Goal: Transaction & Acquisition: Purchase product/service

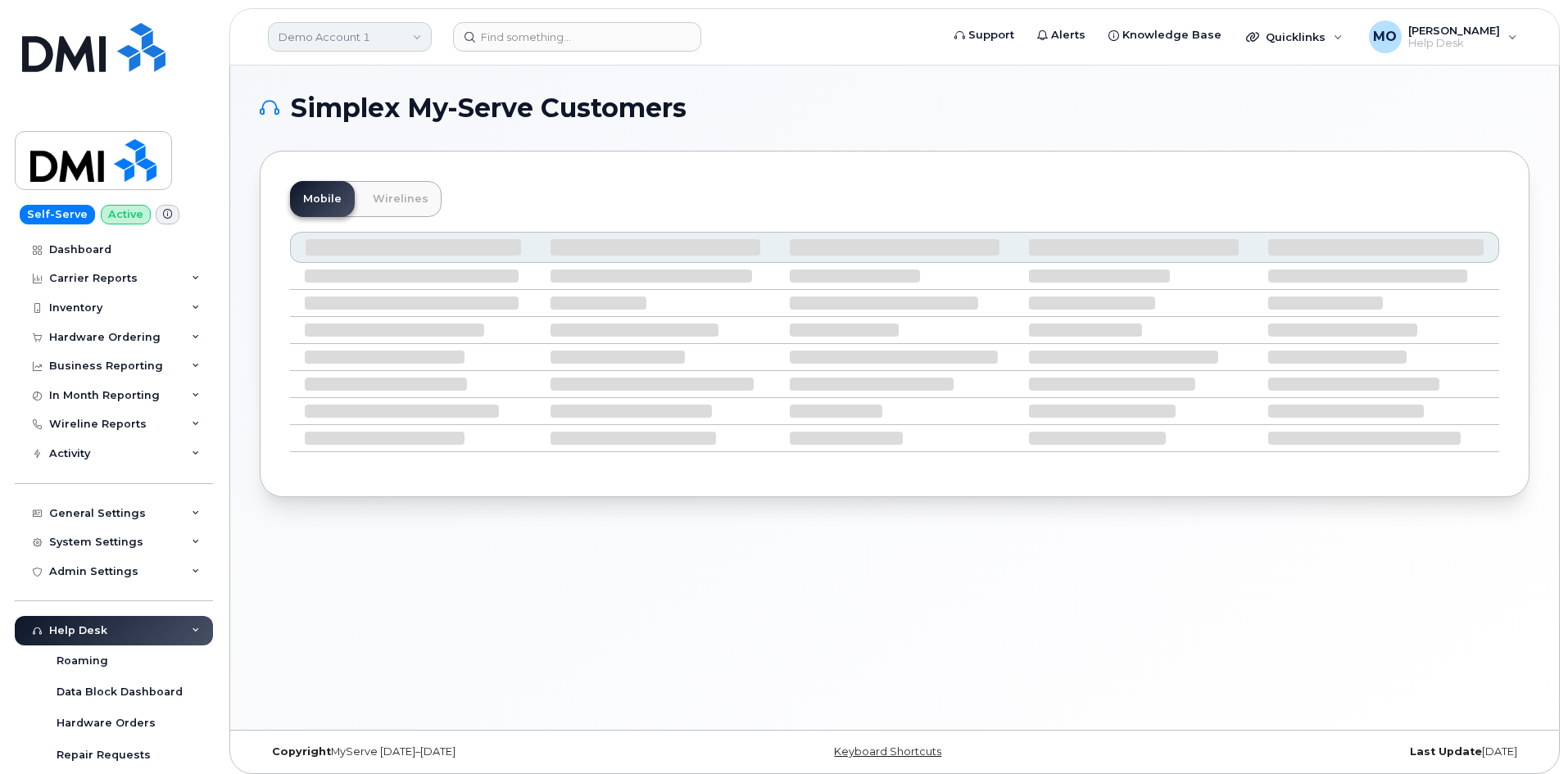
click at [418, 41] on link "Demo Account 1" at bounding box center [349, 37] width 164 height 30
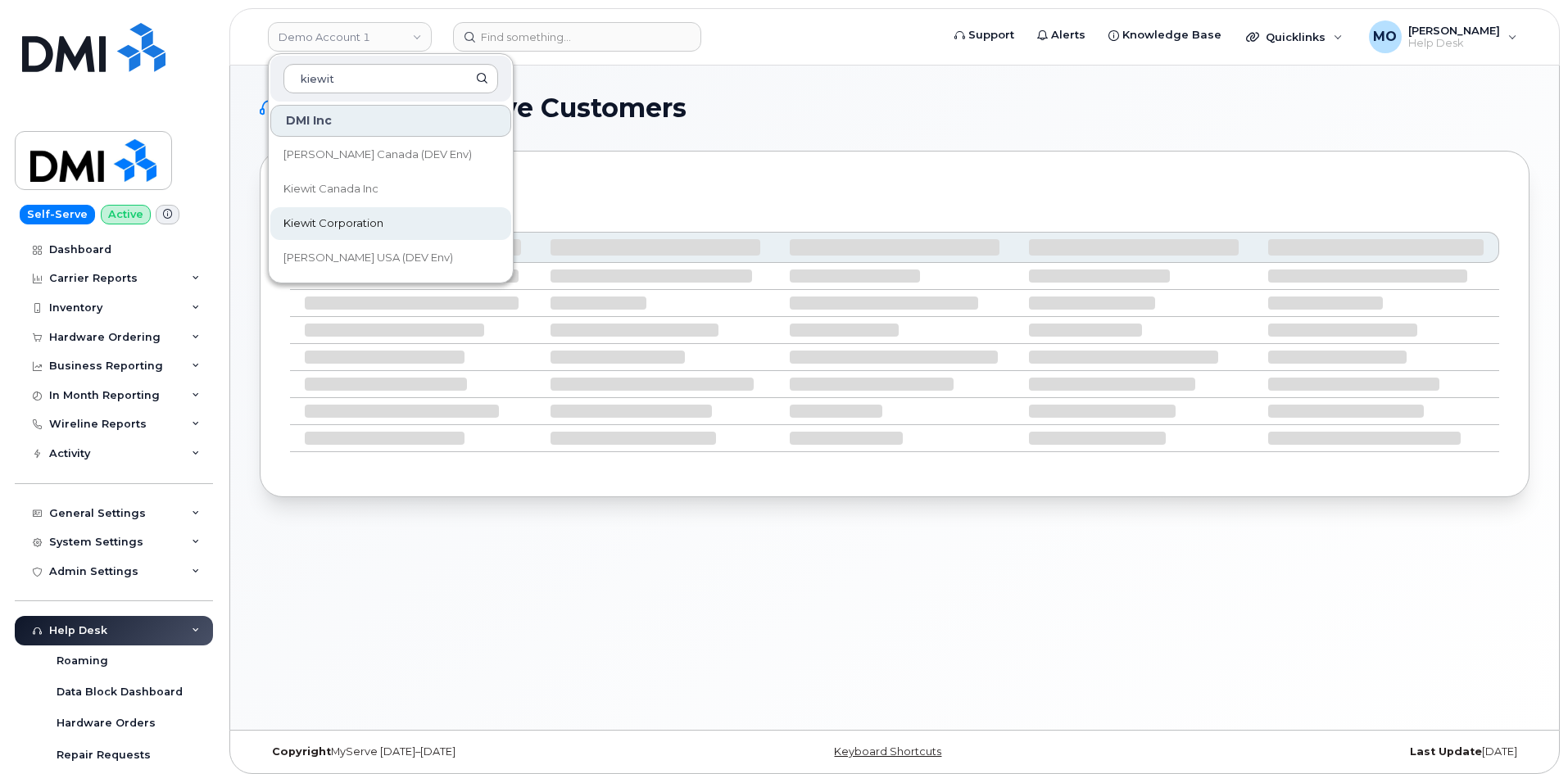
type input "kiewit"
click at [468, 214] on link "Kiewit Corporation" at bounding box center [391, 223] width 241 height 33
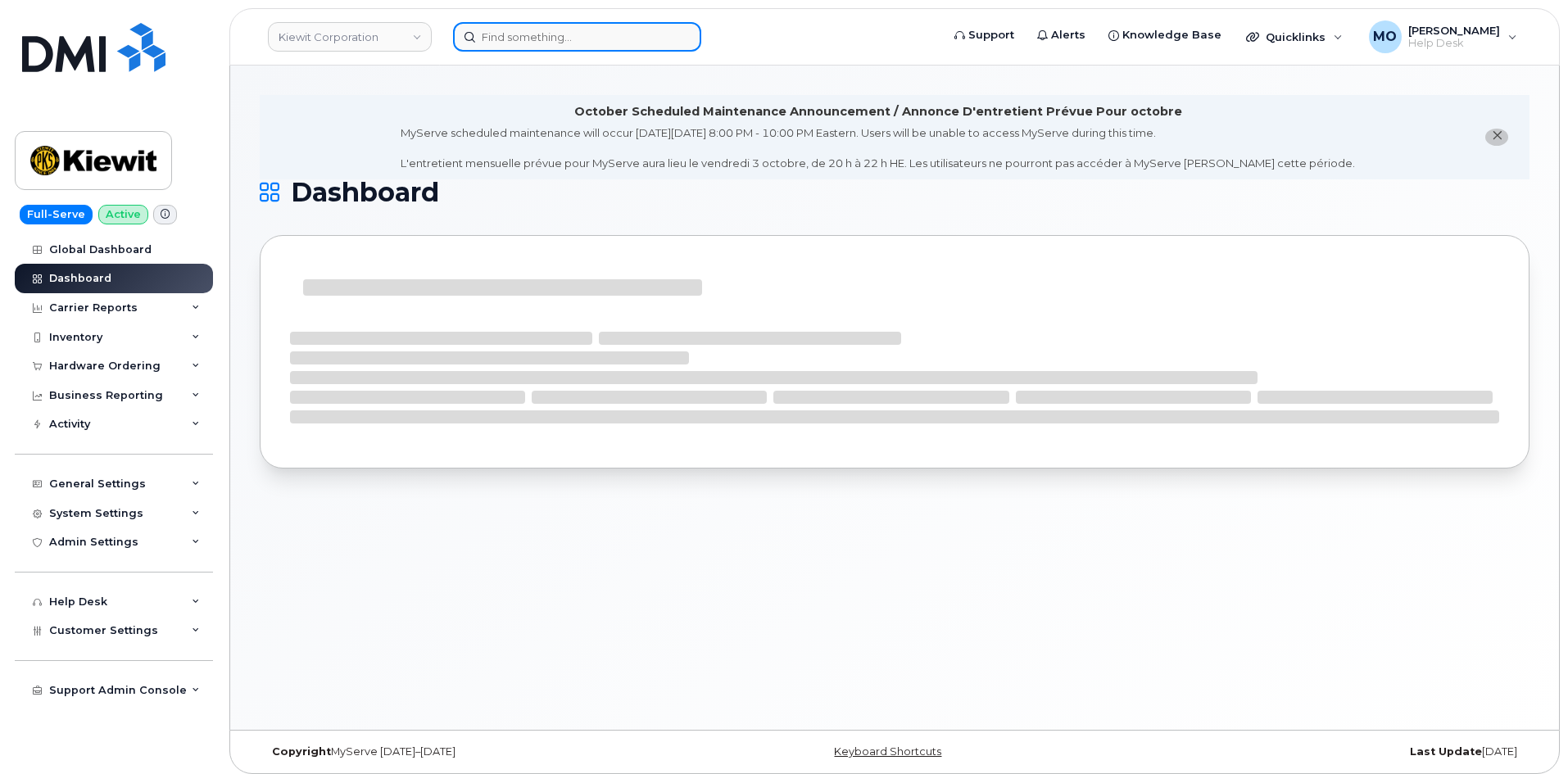
click at [567, 43] on input at bounding box center [577, 37] width 248 height 30
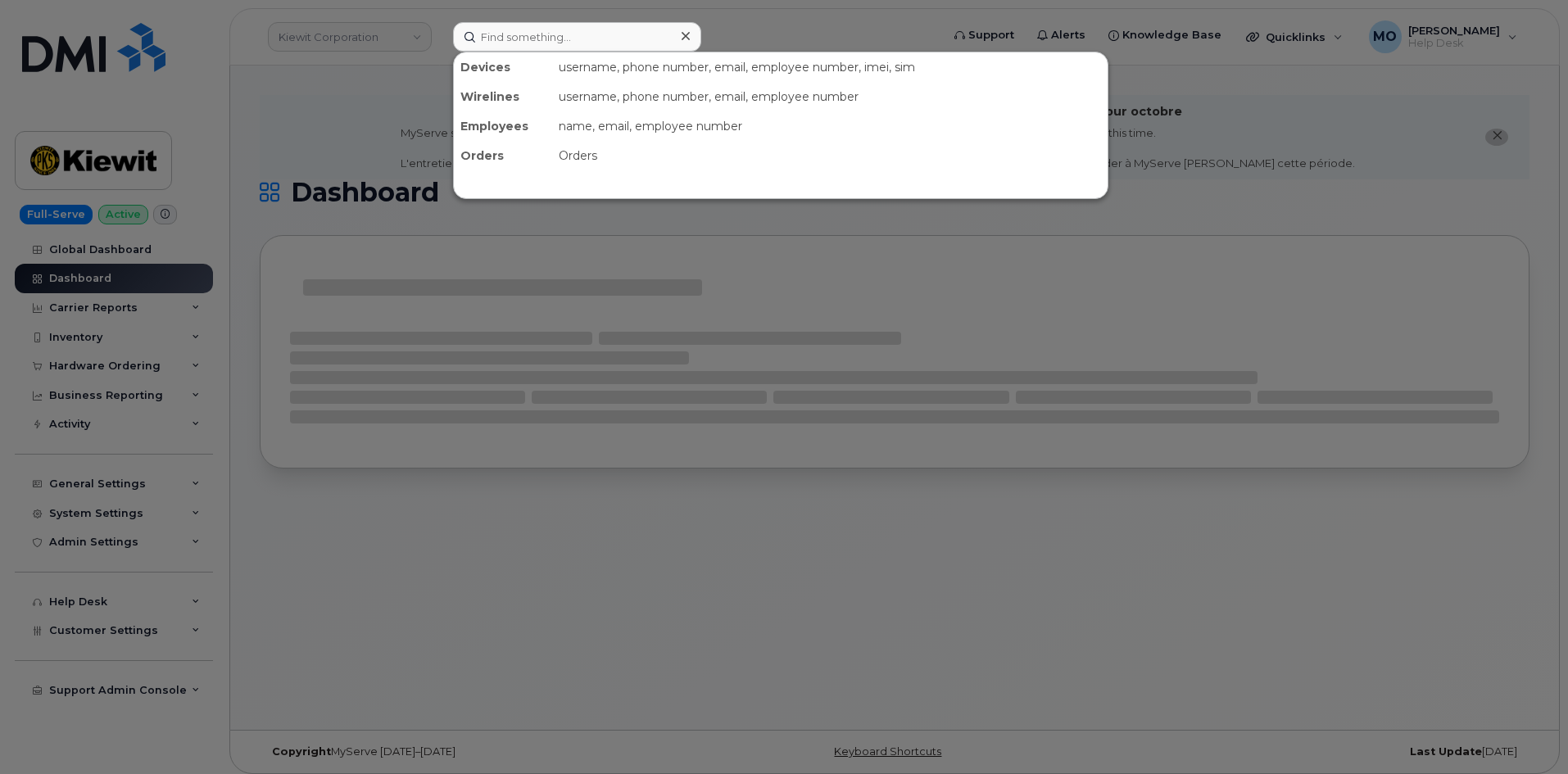
click at [306, 139] on div at bounding box center [784, 387] width 1568 height 774
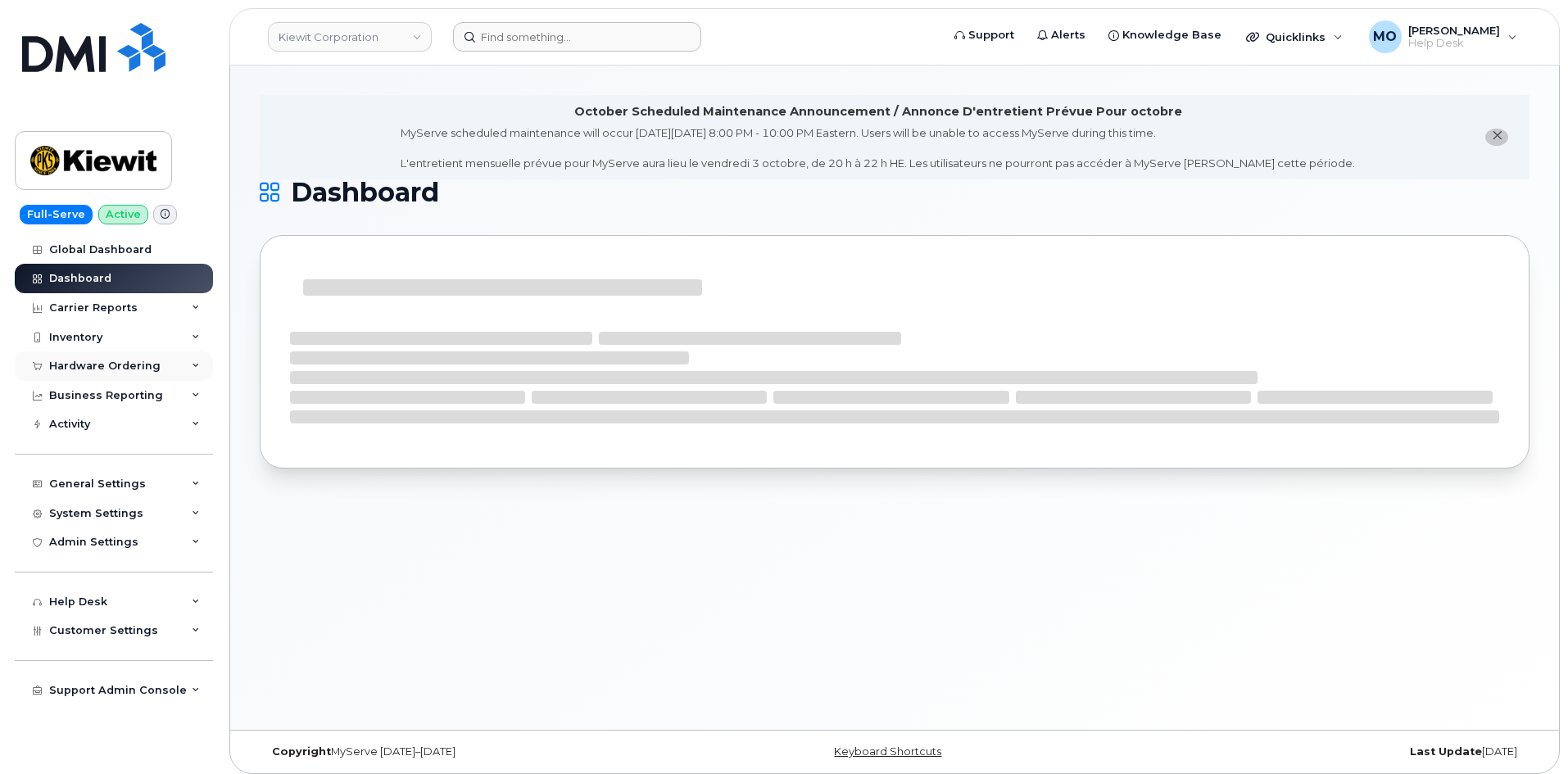
click at [120, 363] on div "Hardware Ordering" at bounding box center [105, 366] width 111 height 13
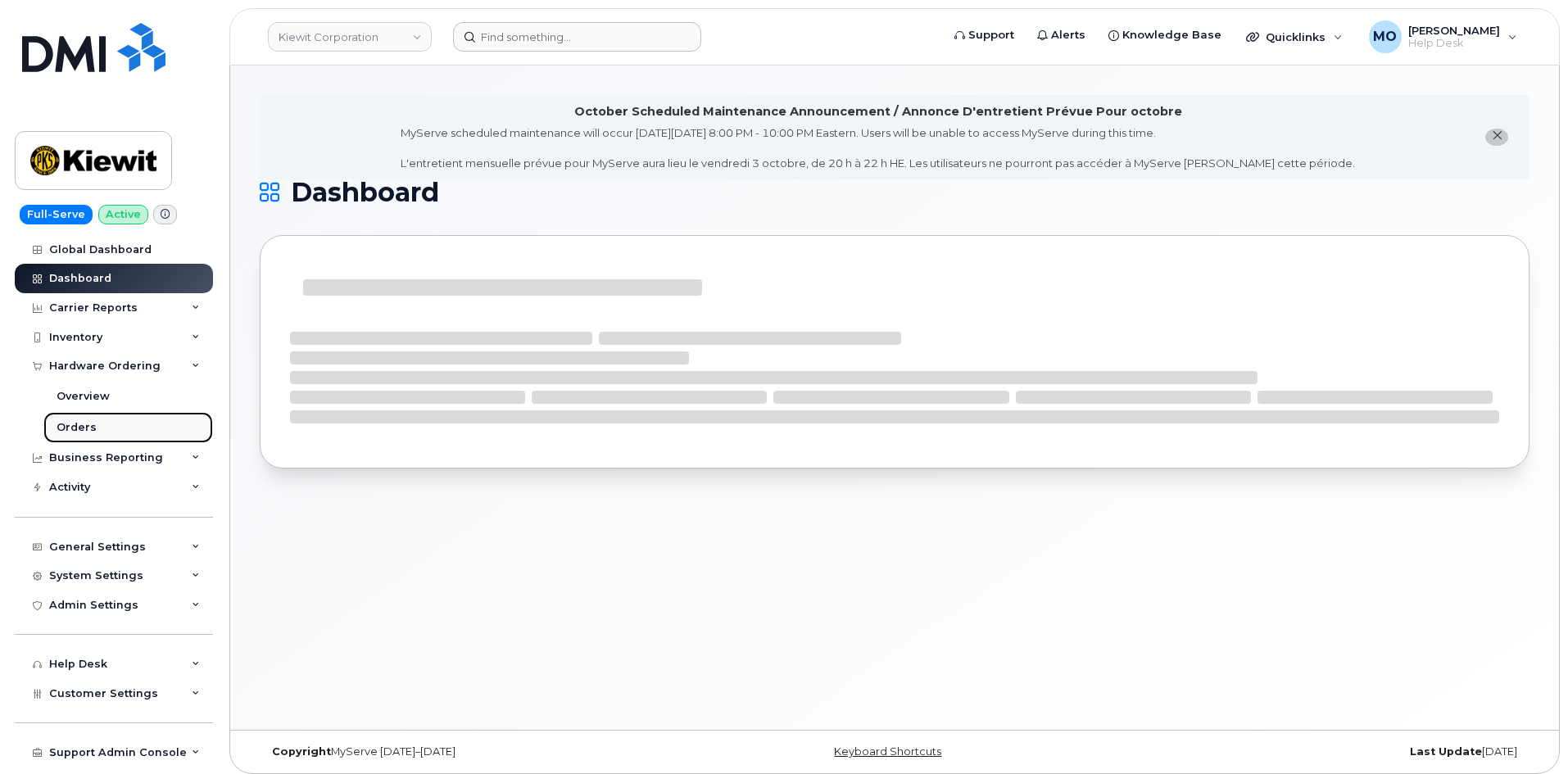
click at [104, 428] on link "Orders" at bounding box center [127, 427] width 169 height 31
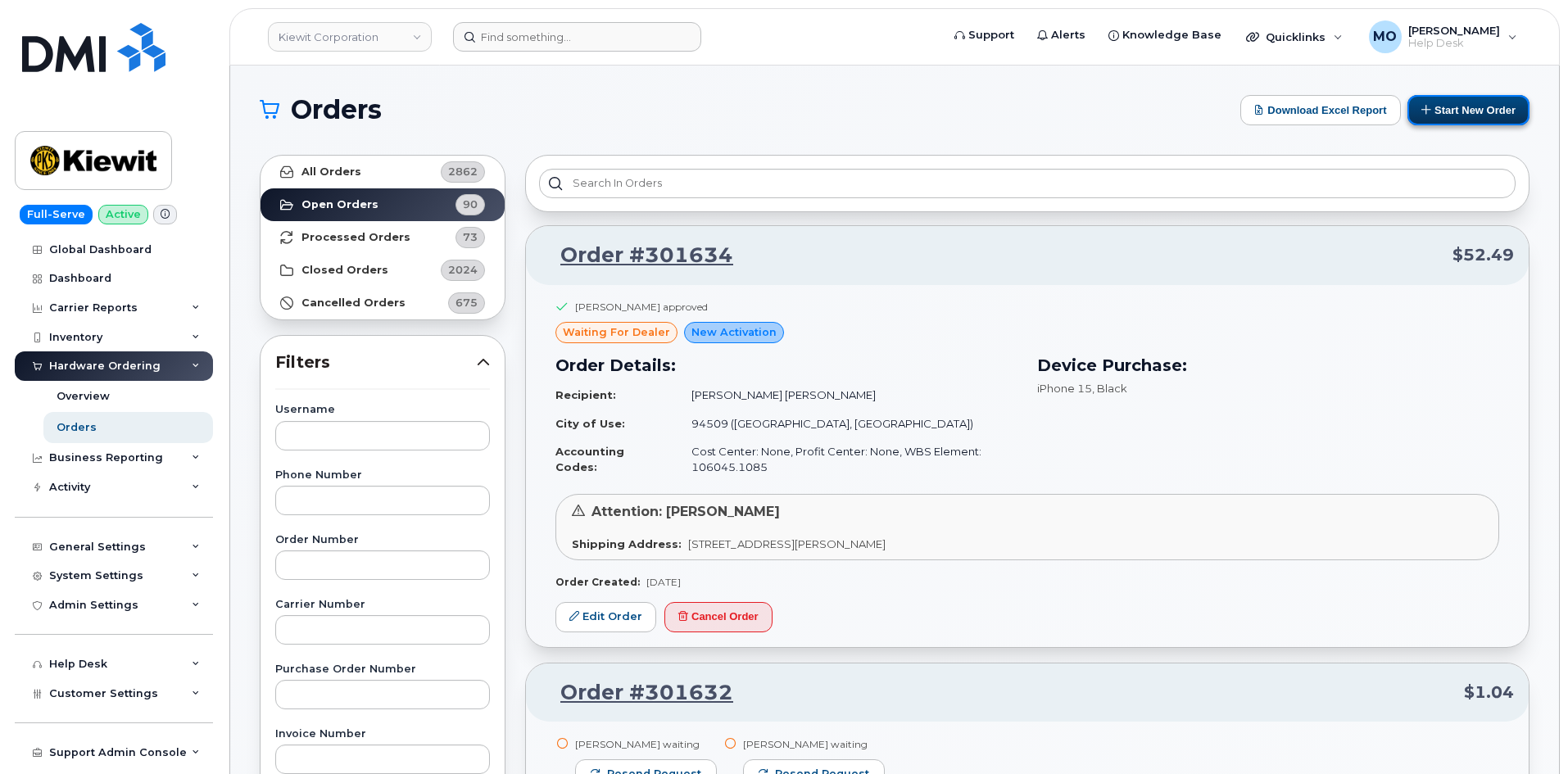
click at [1463, 113] on button "Start New Order" at bounding box center [1469, 110] width 122 height 30
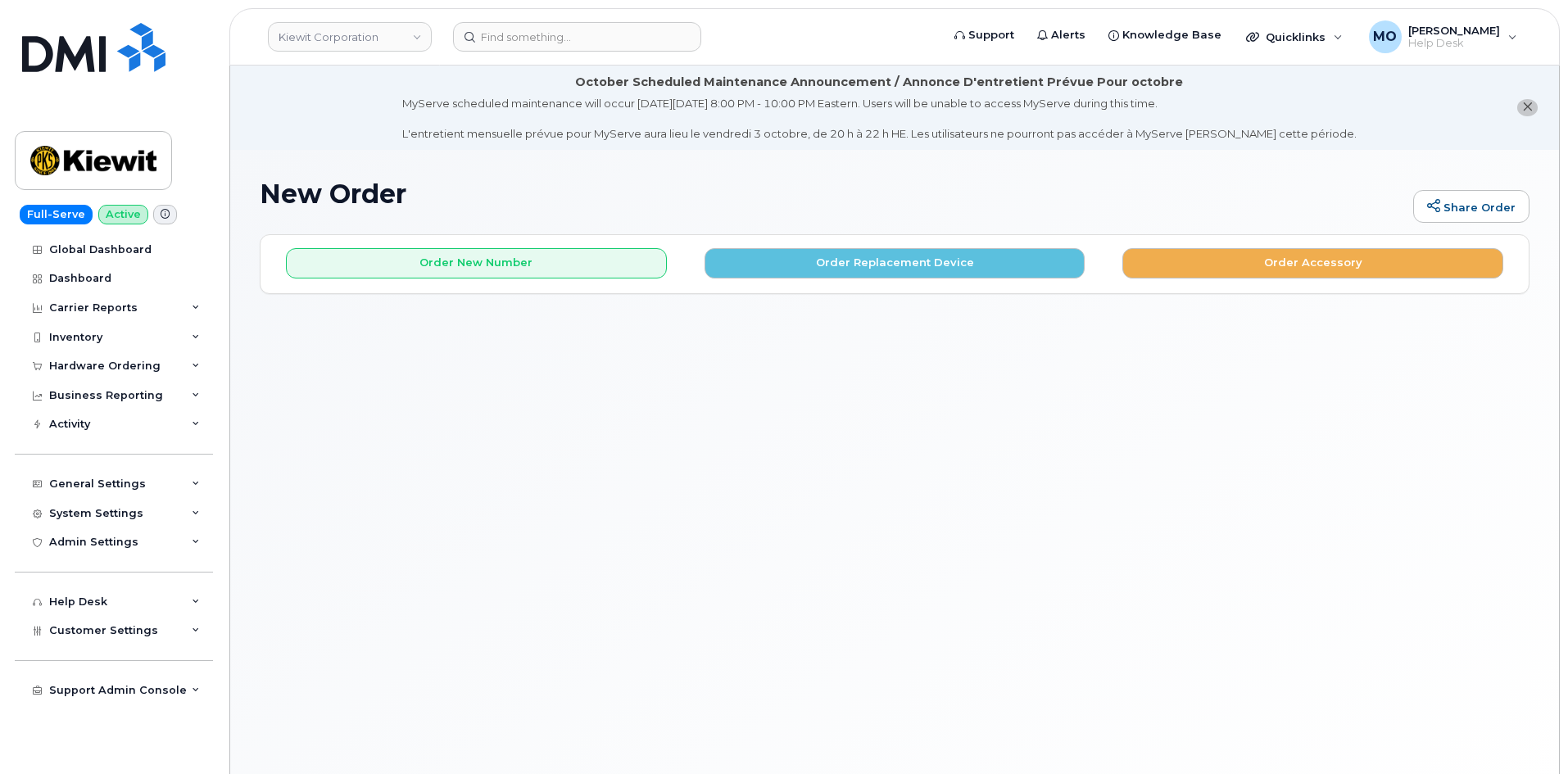
click at [1483, 456] on div "New Order Share Order × Share This Order If you want to allow others to create …" at bounding box center [894, 482] width 1329 height 665
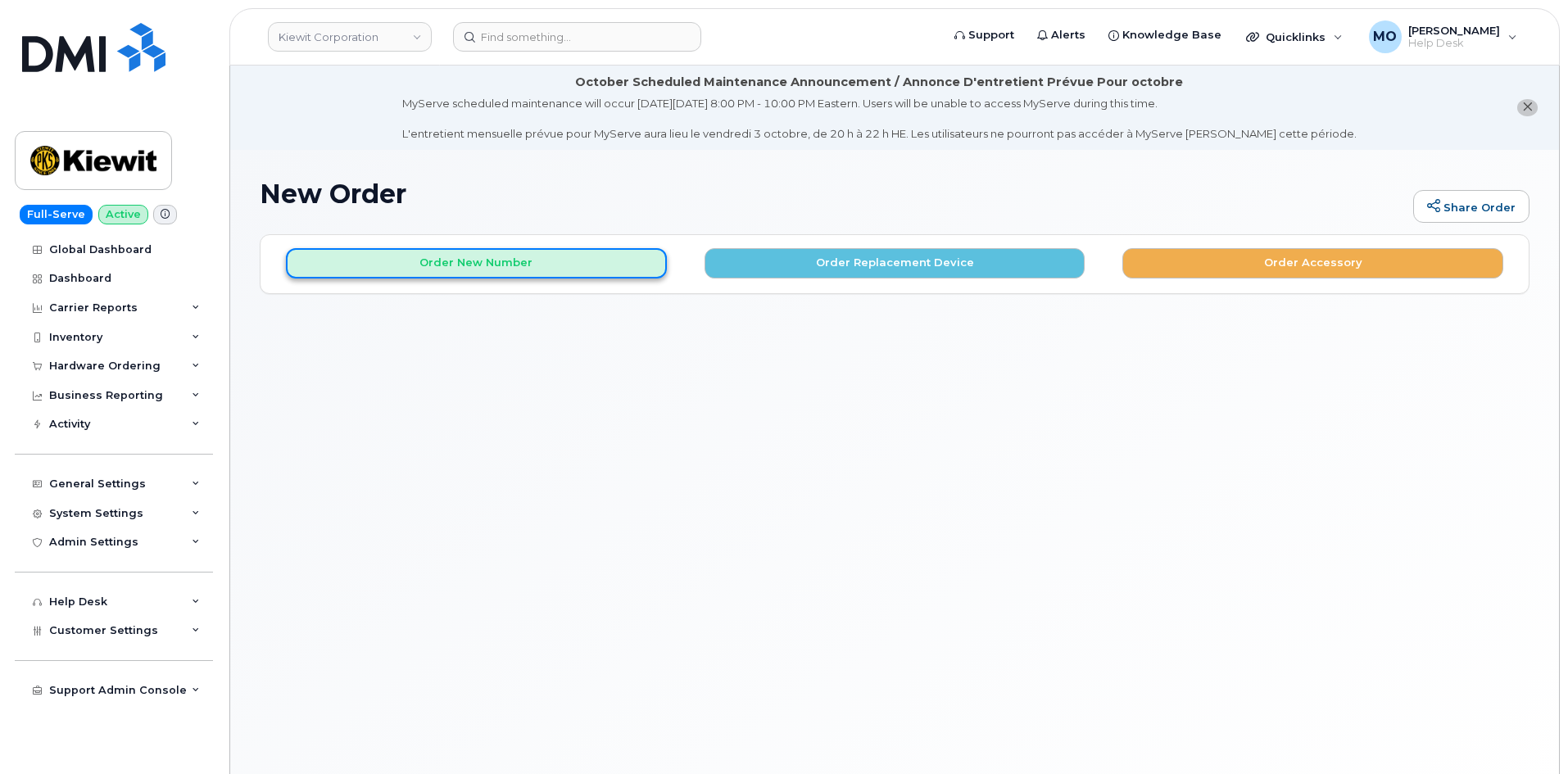
click at [638, 268] on button "Order New Number" at bounding box center [476, 263] width 381 height 30
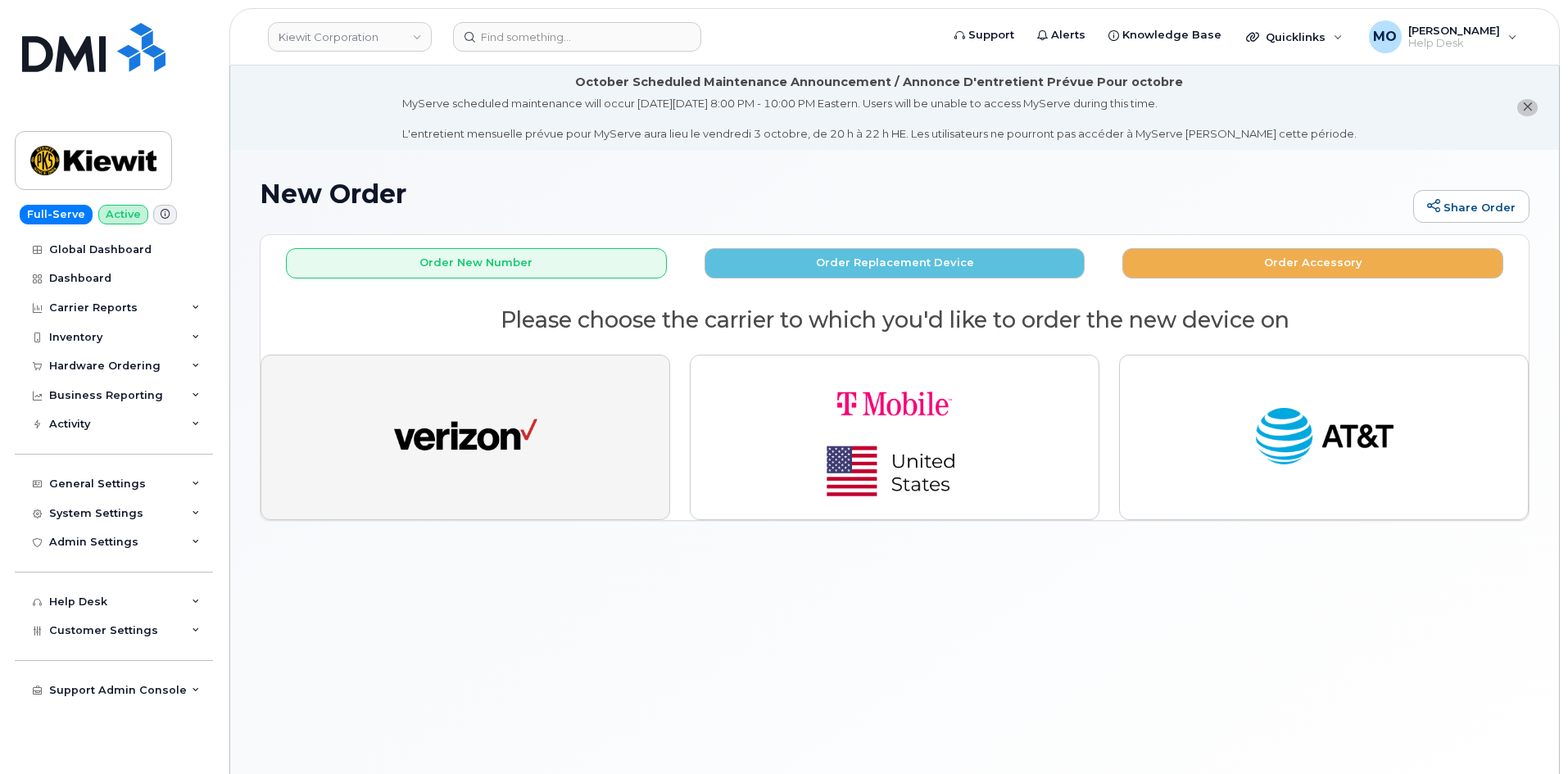
click at [528, 426] on img "button" at bounding box center [466, 437] width 143 height 73
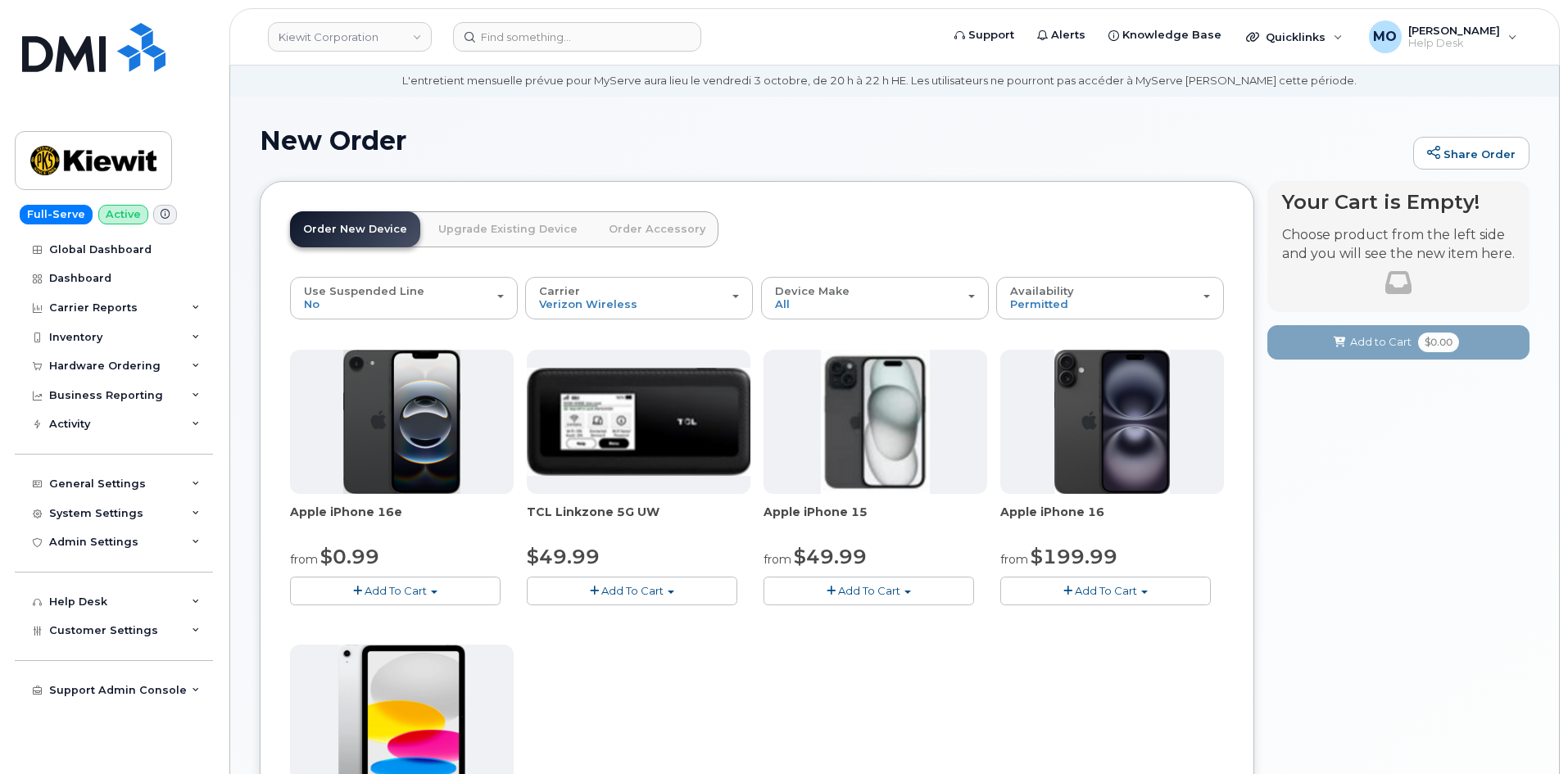
scroll to position [82, 0]
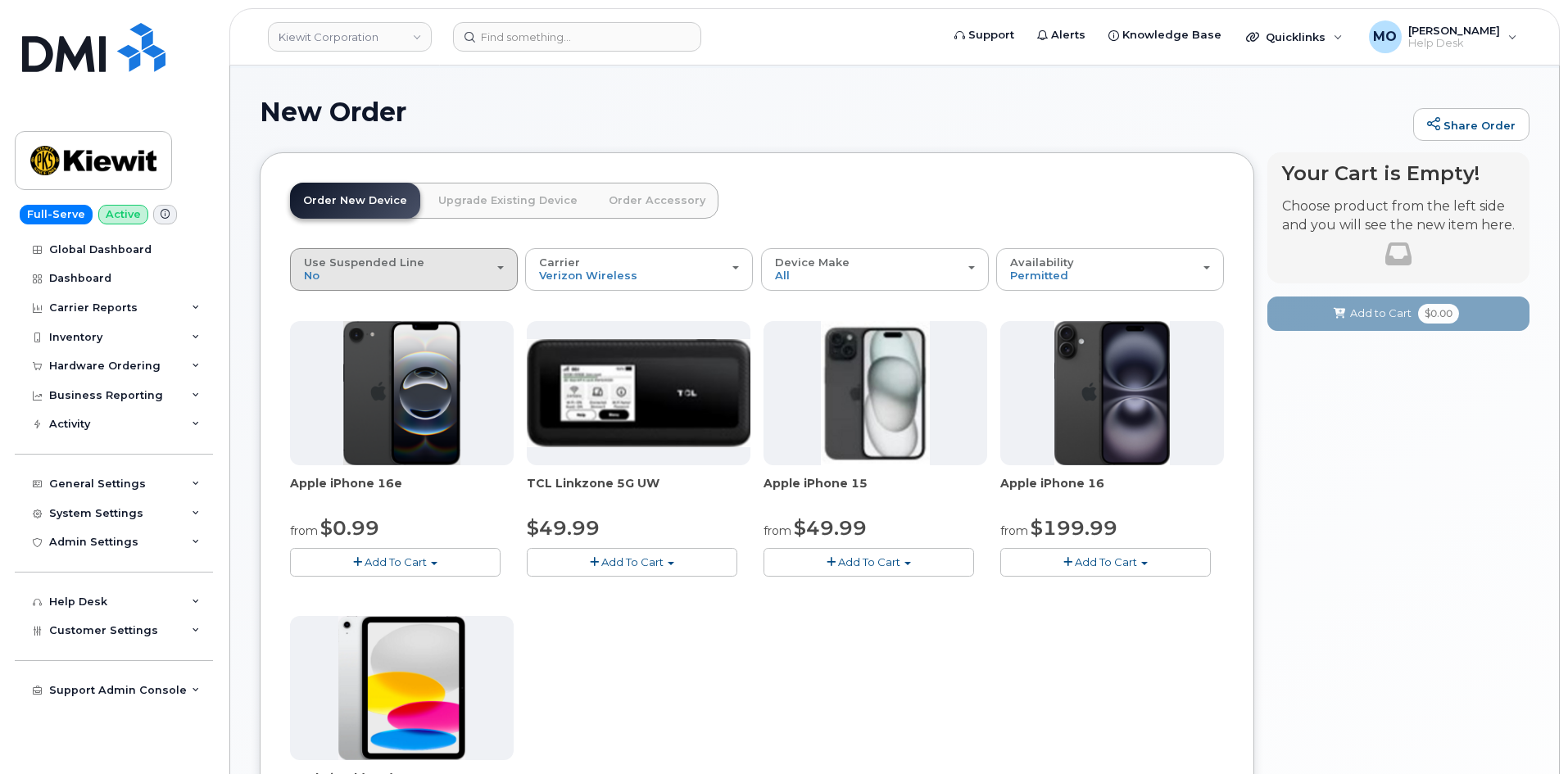
click at [352, 266] on span "Use Suspended Line" at bounding box center [364, 262] width 120 height 13
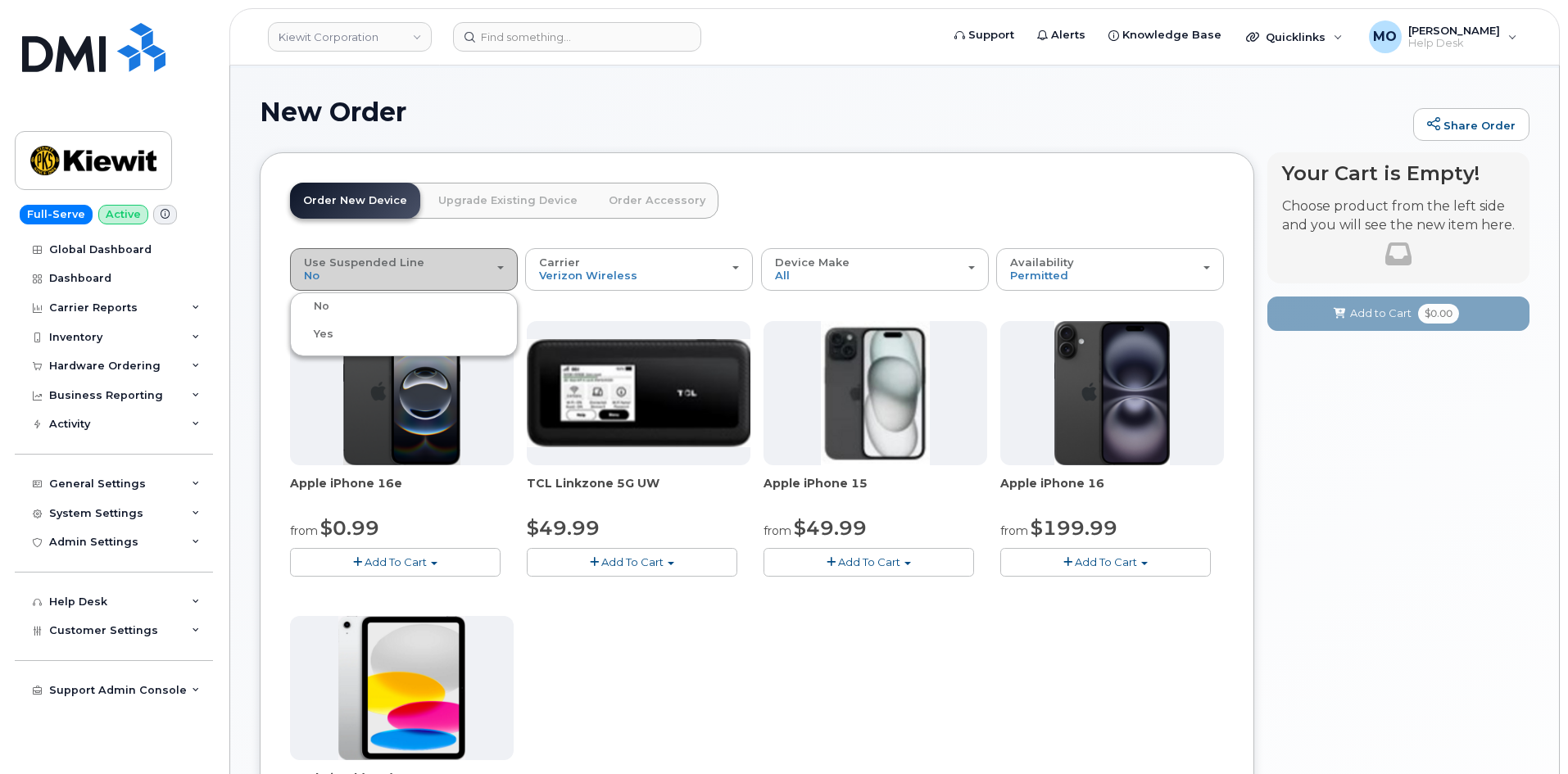
click at [376, 366] on div "Use Suspended Line No No change Yes Carrier Verizon Wireless T-Mobile AT&T Wire…" at bounding box center [757, 671] width 935 height 847
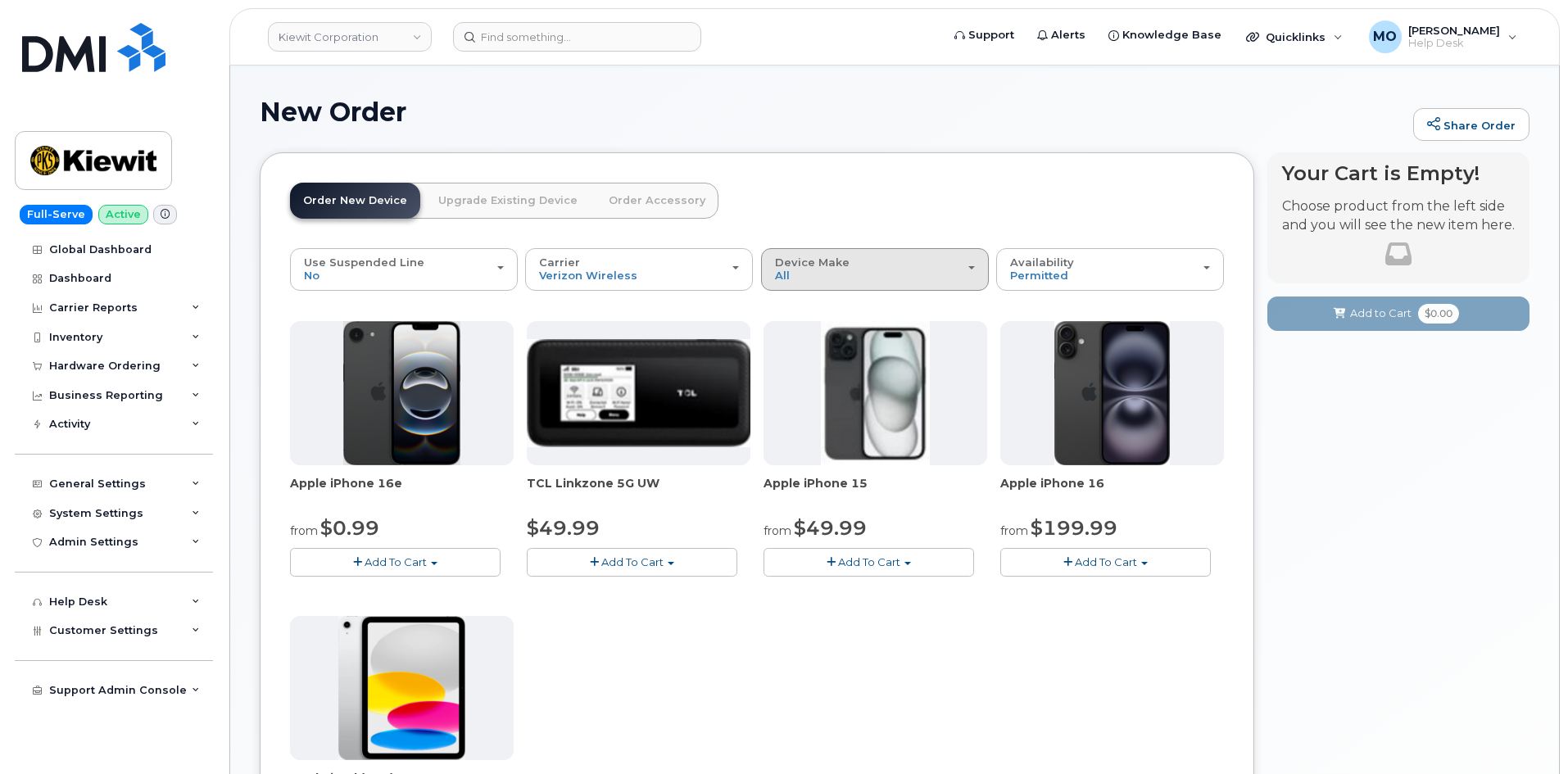
click at [865, 256] on div "Device Make All iPhone Modem Tablet" at bounding box center [874, 269] width 200 height 25
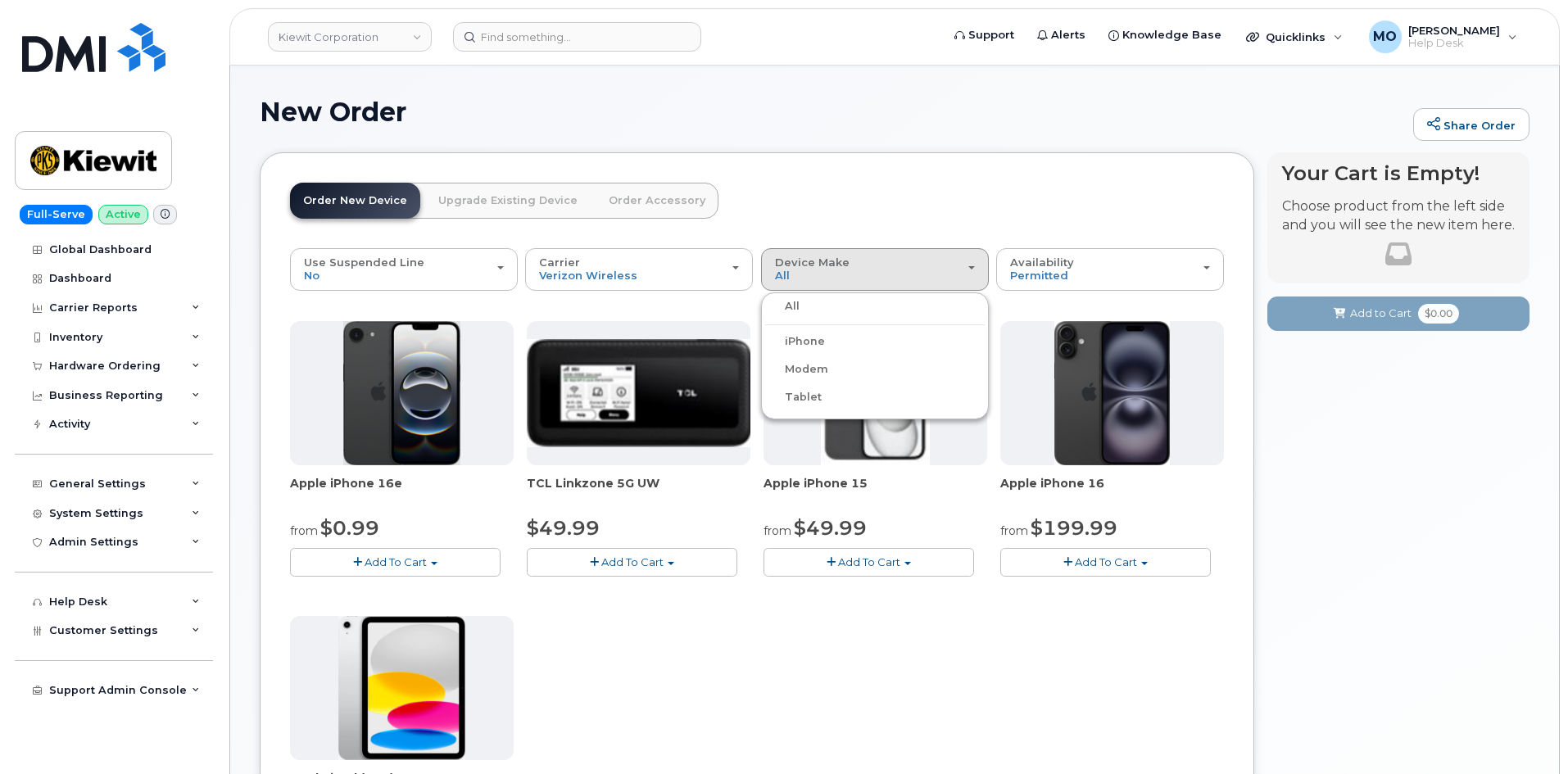
click at [823, 366] on label "Modem" at bounding box center [797, 369] width 63 height 20
click at [0, 0] on input "Modem" at bounding box center [0, 0] width 0 height 0
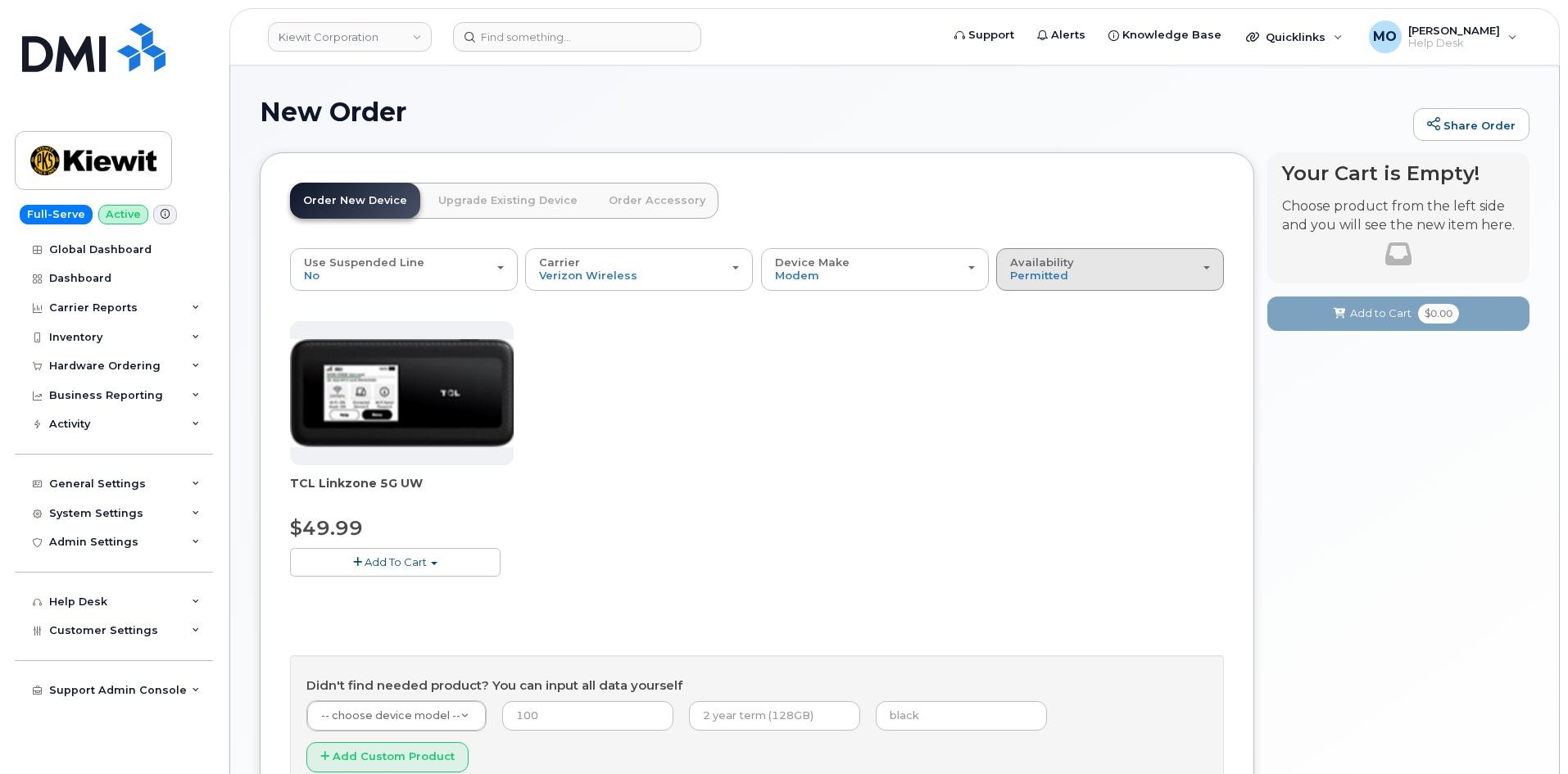
click at [1088, 266] on div "Availability Permitted All" at bounding box center [1110, 269] width 200 height 25
click at [1031, 331] on label "All" at bounding box center [1018, 334] width 34 height 20
click at [0, 0] on input "All" at bounding box center [0, 0] width 0 height 0
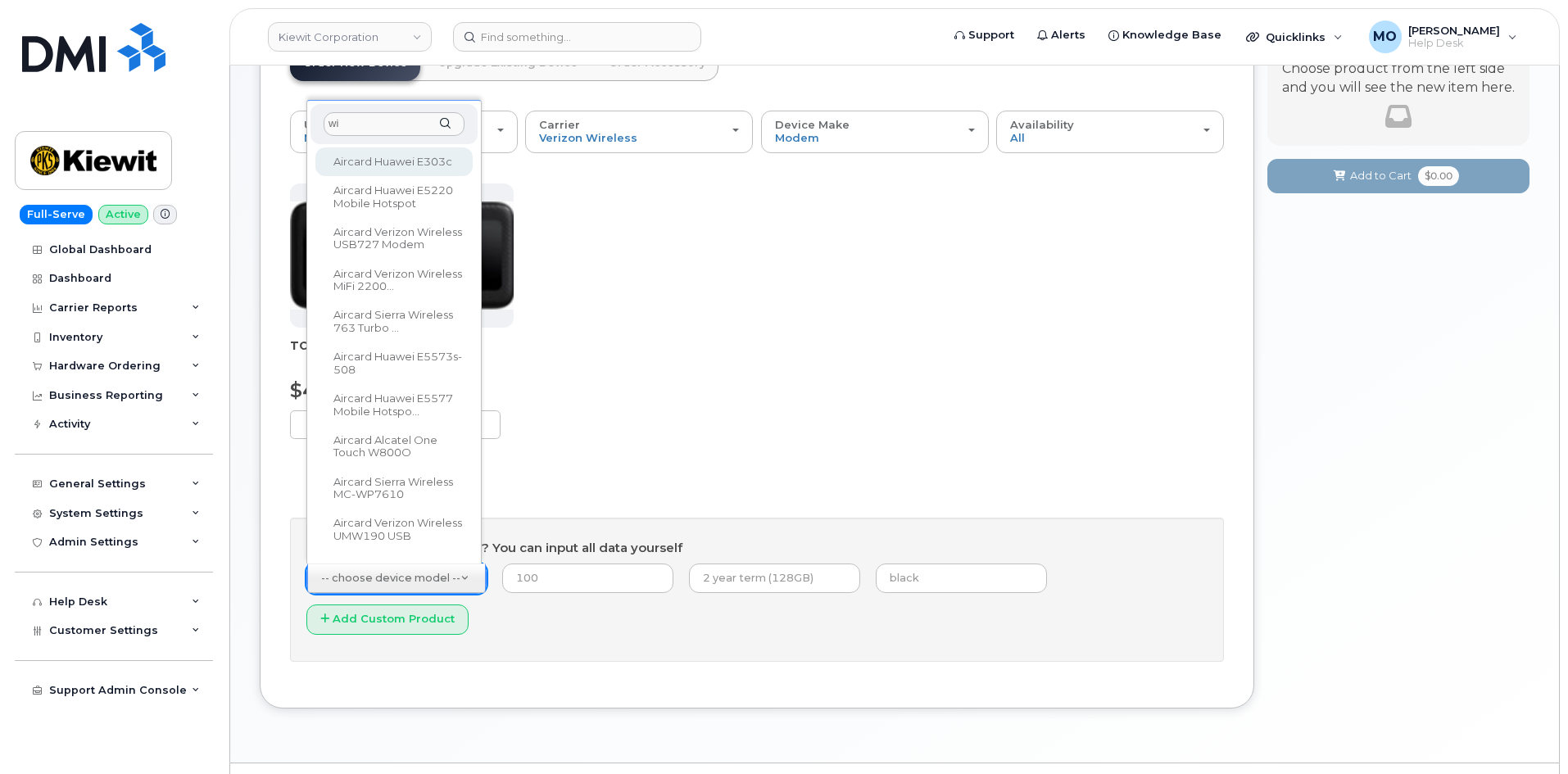
scroll to position [0, 0]
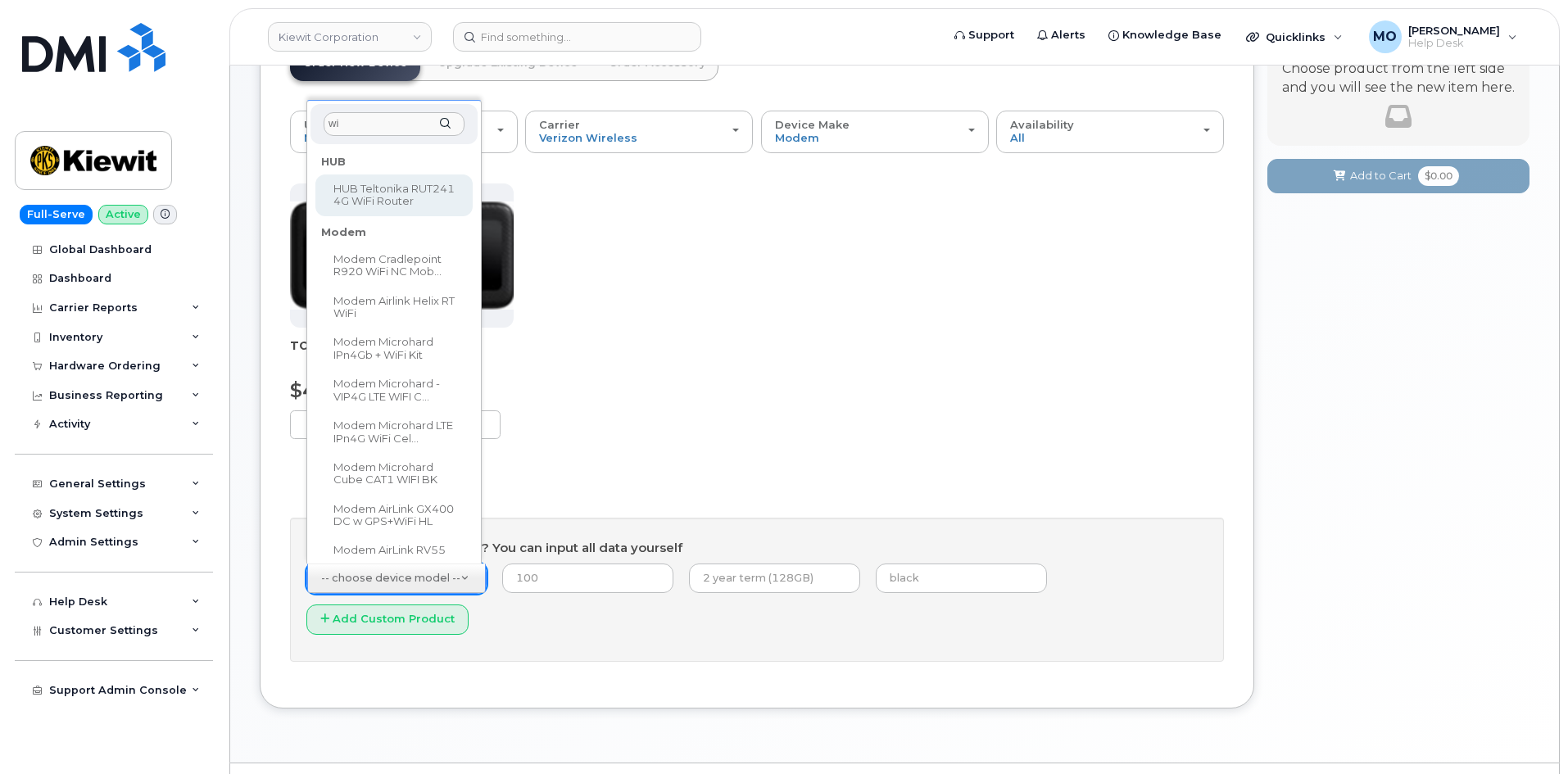
type input "w"
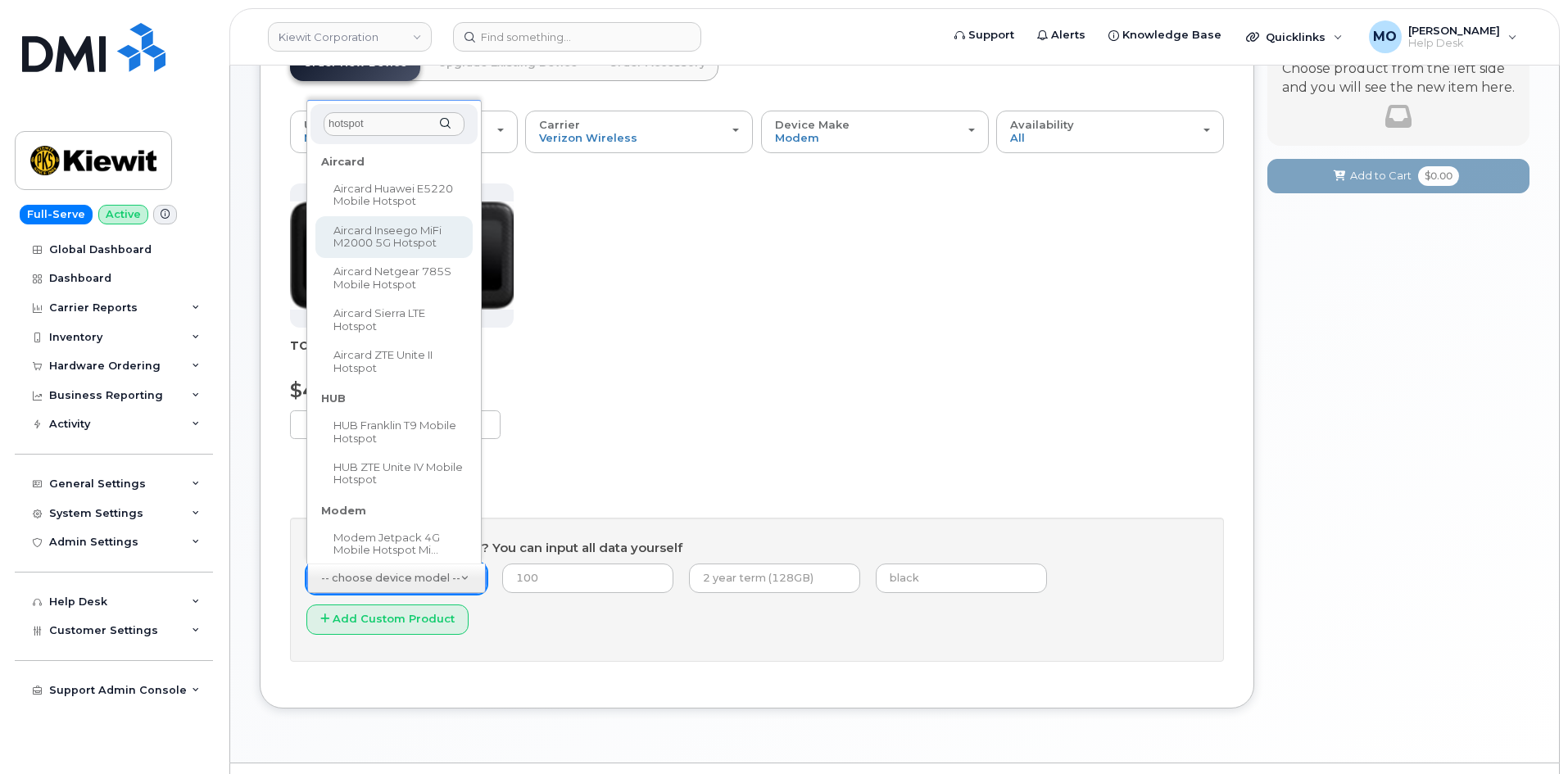
type input "hotspot"
select select "3004"
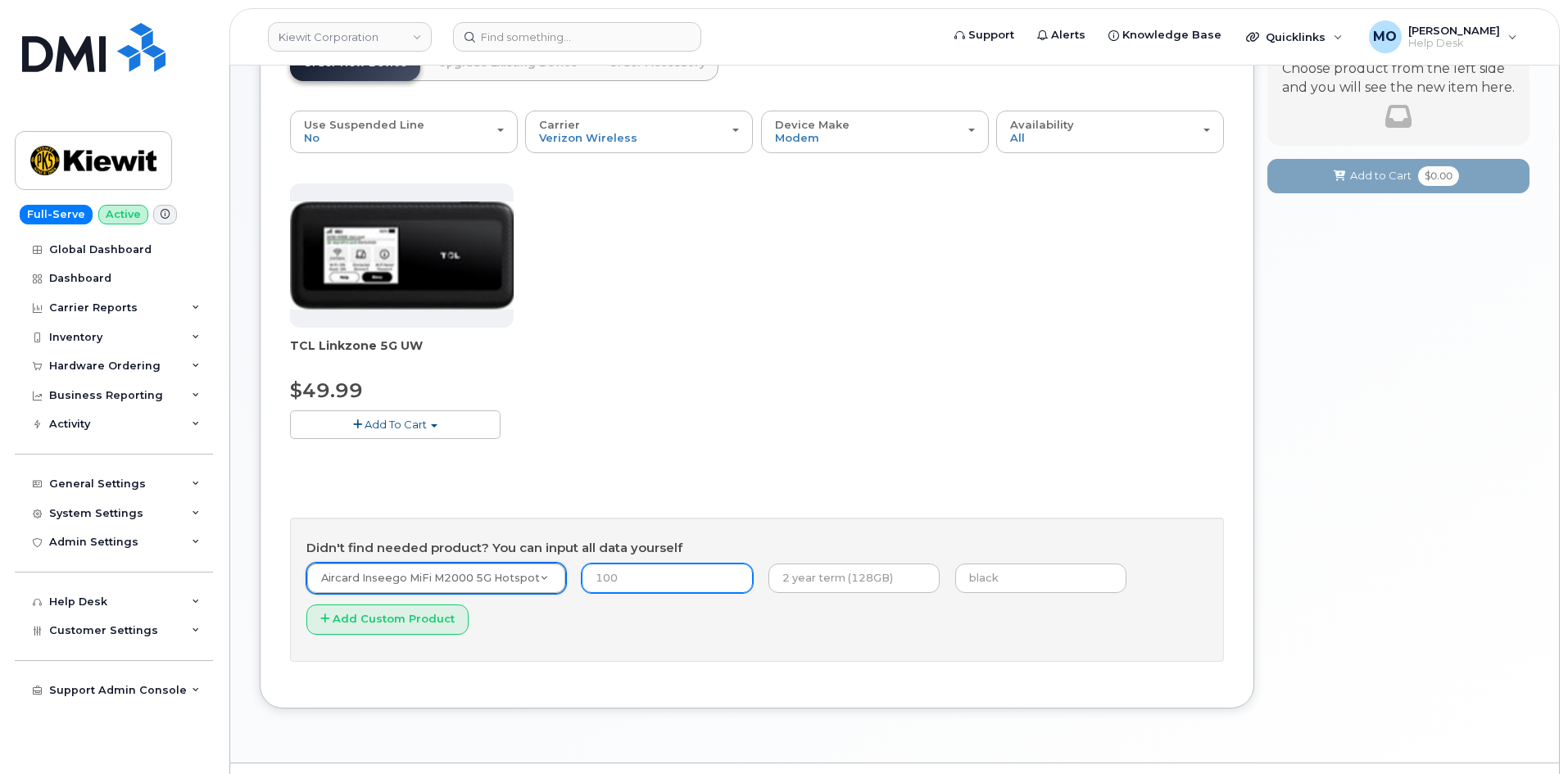
click at [697, 571] on input "number" at bounding box center [667, 578] width 171 height 30
click at [697, 576] on input "number" at bounding box center [667, 578] width 171 height 30
click at [649, 512] on div "TCL Linkzone 5G UW $49.99 Add To Cart $49.99 - 2 Year Activation Didn't find ne…" at bounding box center [757, 422] width 935 height 477
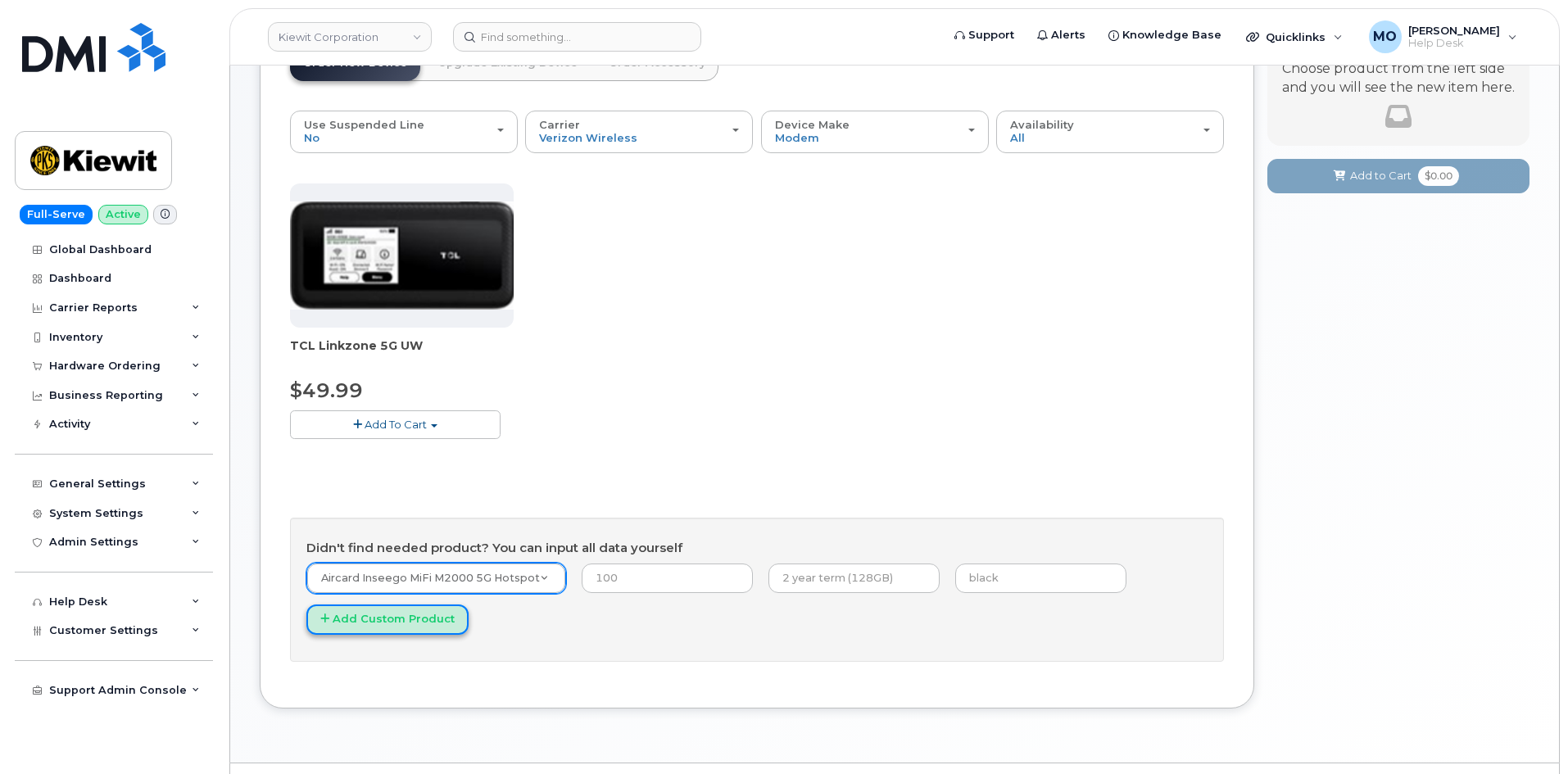
click at [424, 620] on button "Add Custom Product" at bounding box center [387, 620] width 162 height 30
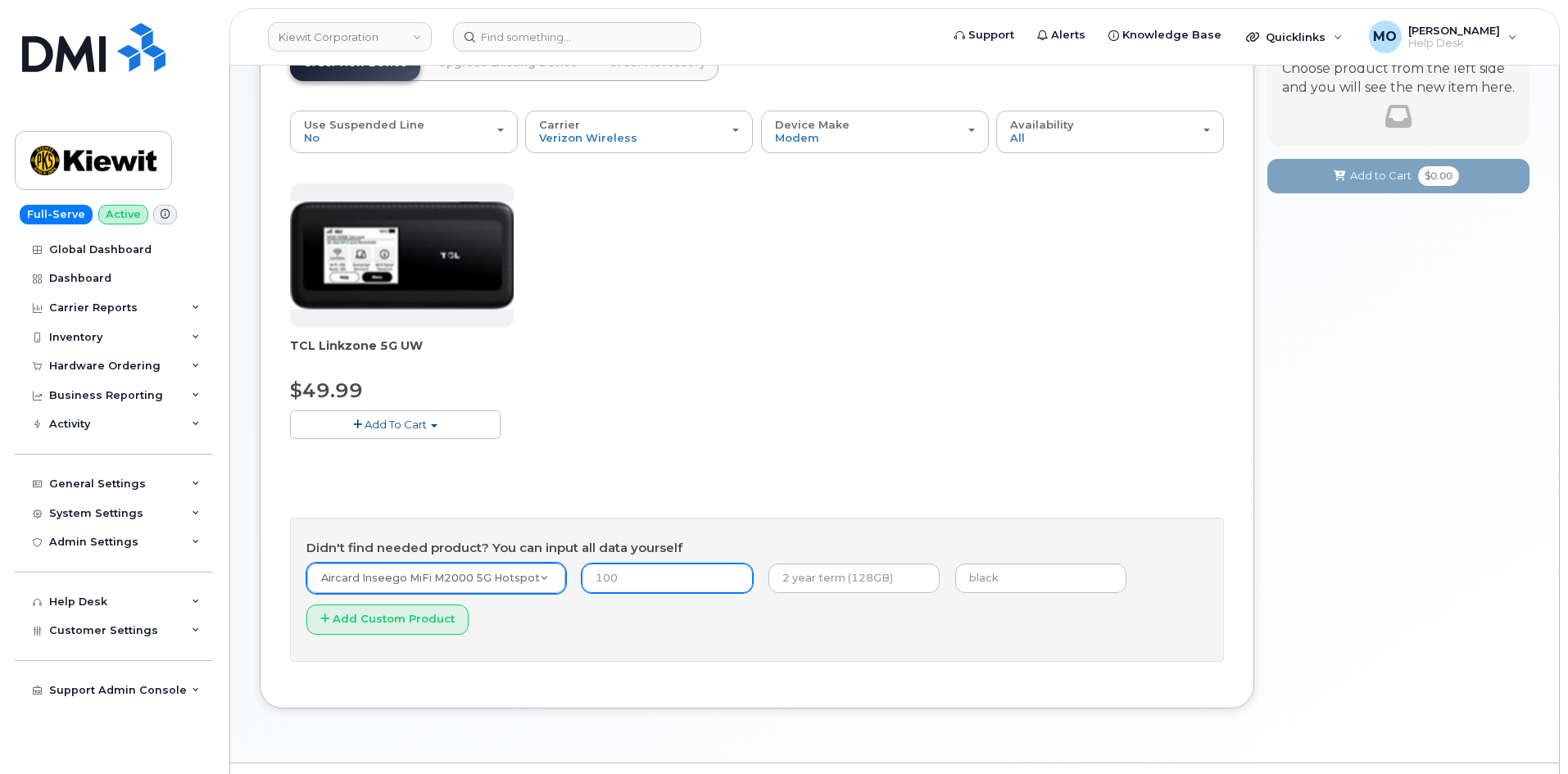
click at [646, 583] on input "number" at bounding box center [667, 578] width 171 height 30
type input "100"
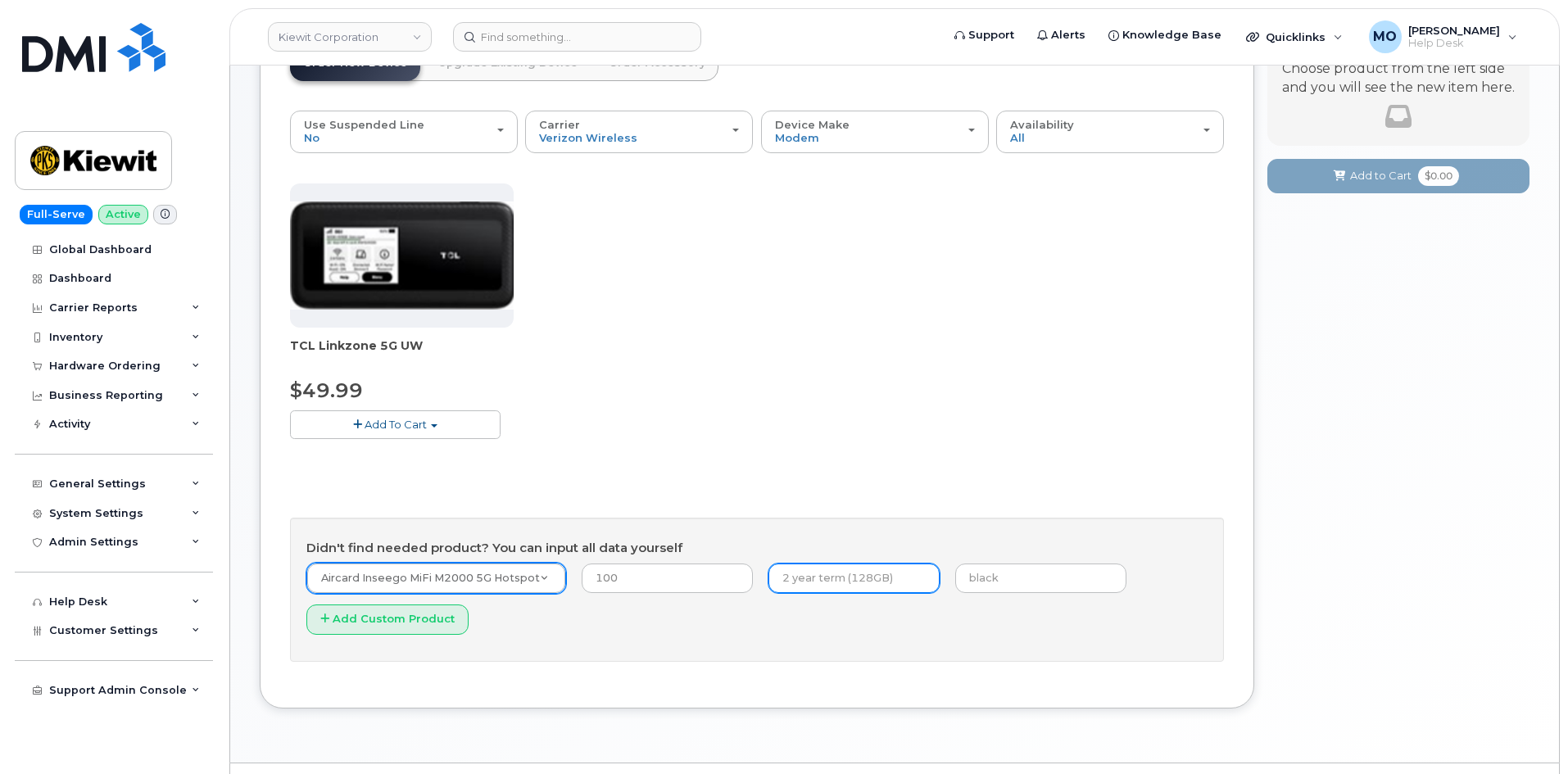
click at [852, 581] on input "text" at bounding box center [854, 578] width 171 height 30
type input "2 year"
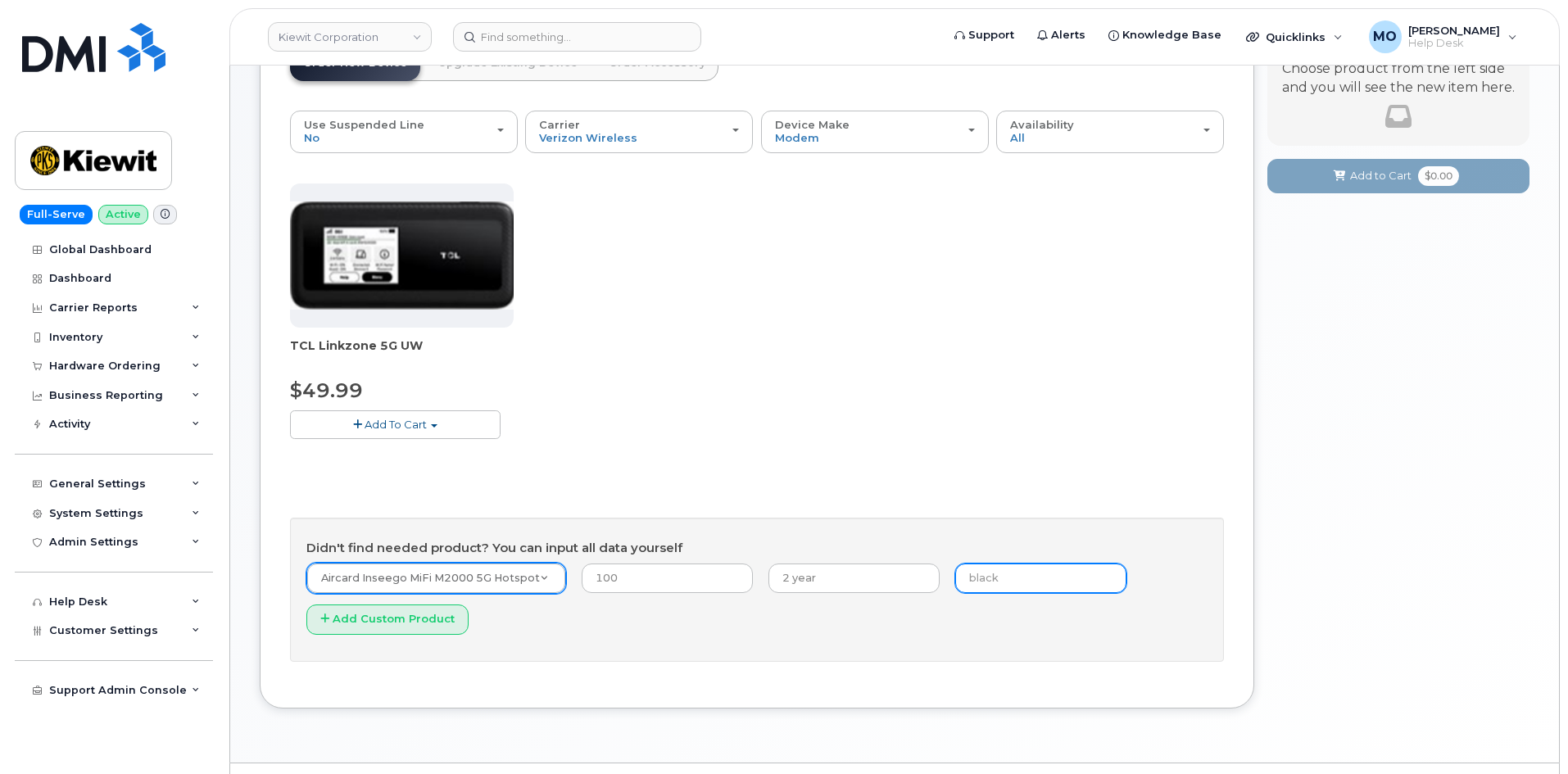
click at [964, 571] on input "text" at bounding box center [1040, 578] width 171 height 30
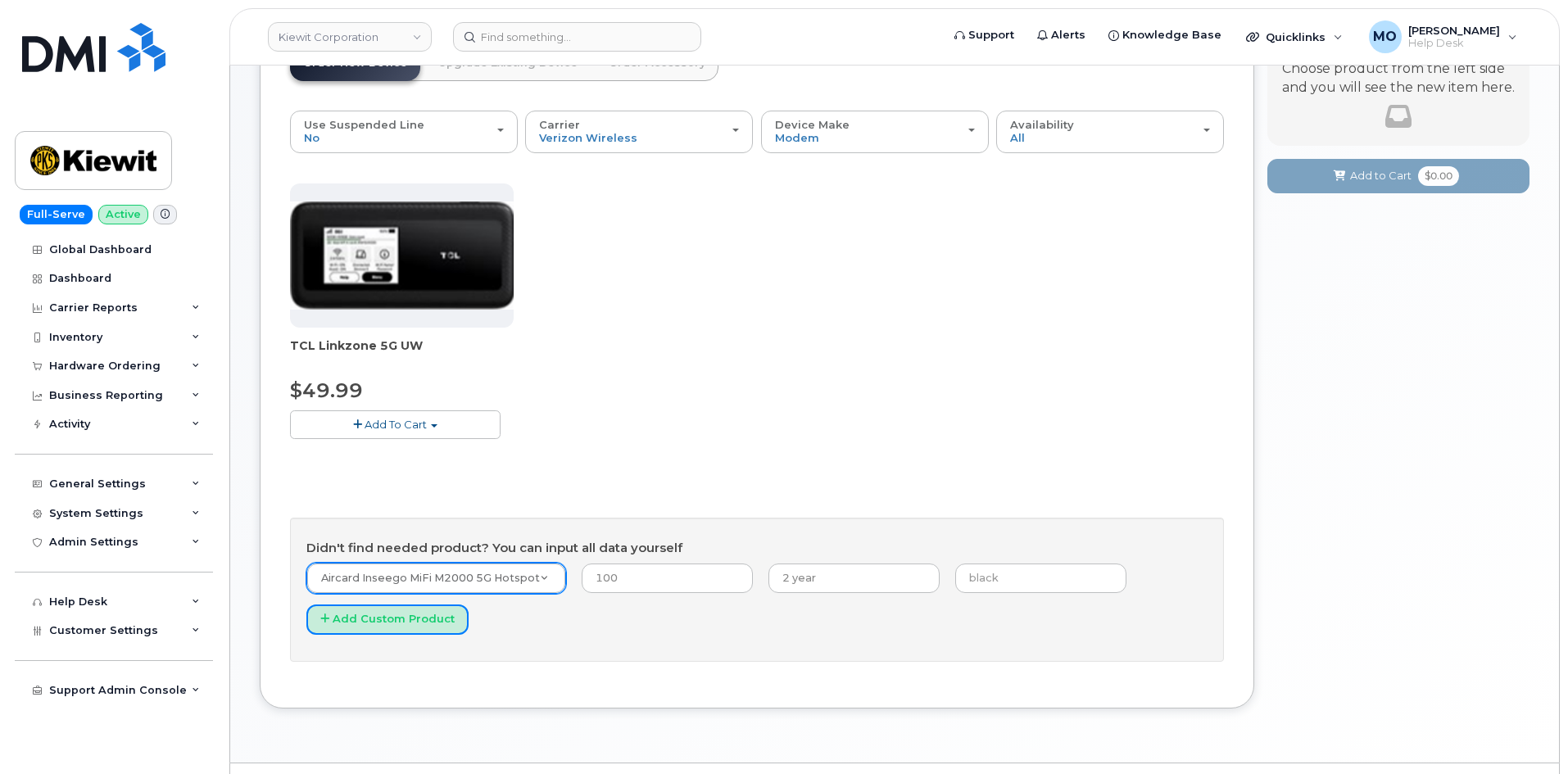
drag, startPoint x: 366, startPoint y: 624, endPoint x: 365, endPoint y: 615, distance: 9.1
click at [366, 623] on button "Add Custom Product" at bounding box center [387, 620] width 162 height 30
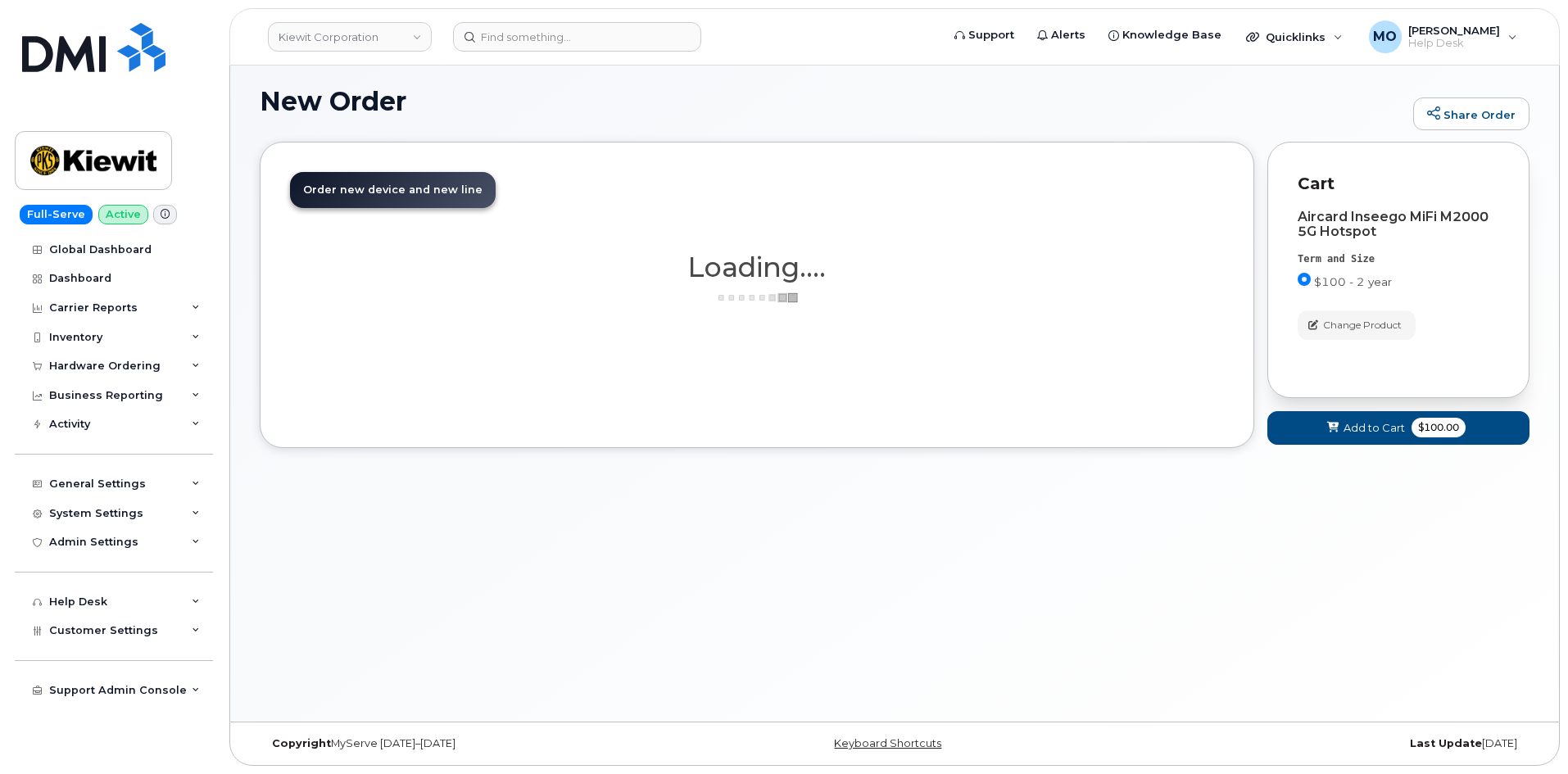
scroll to position [194, 0]
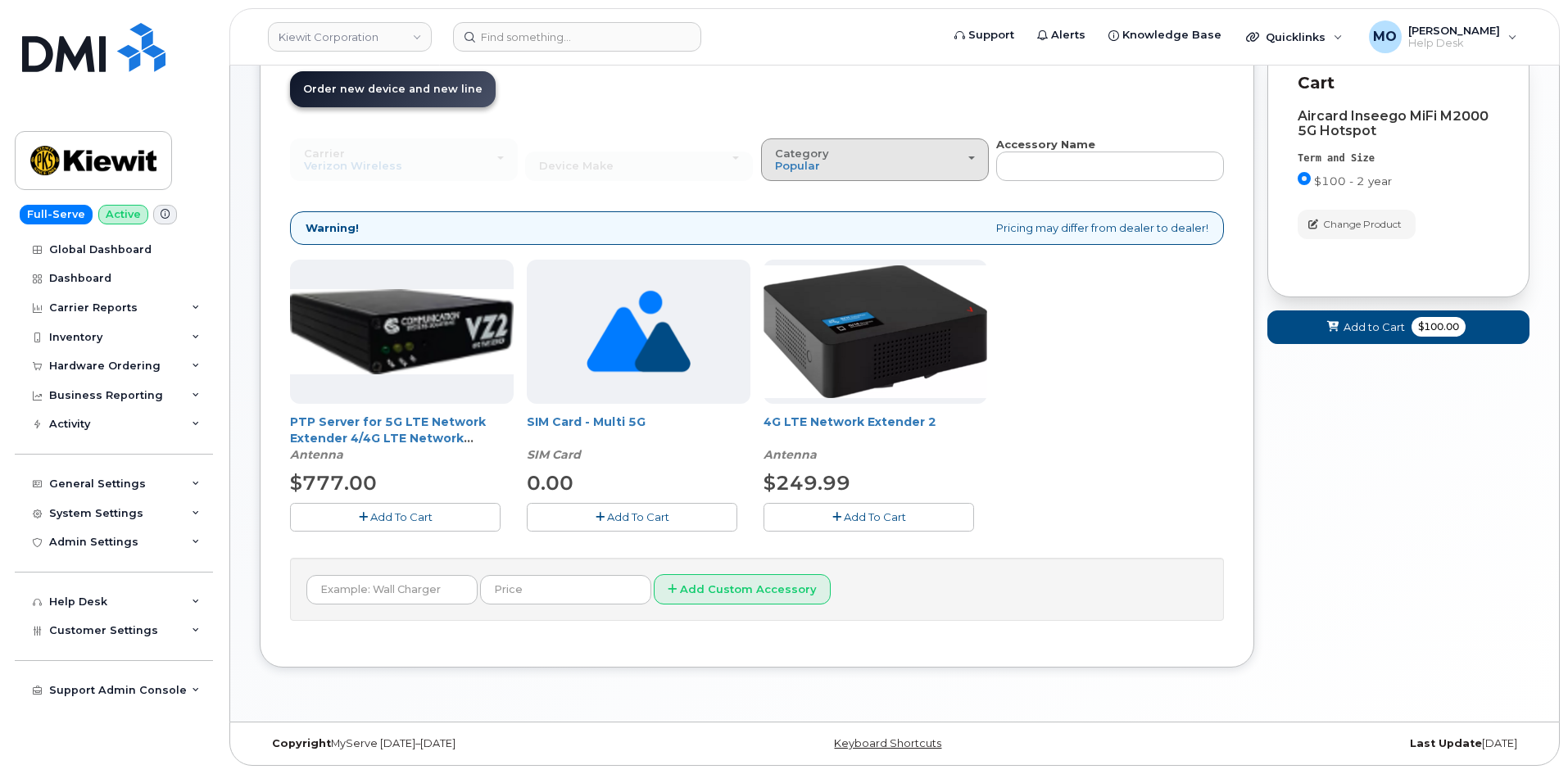
click at [942, 158] on div "Category Popular" at bounding box center [874, 160] width 200 height 25
click at [801, 195] on div "All" at bounding box center [874, 197] width 220 height 20
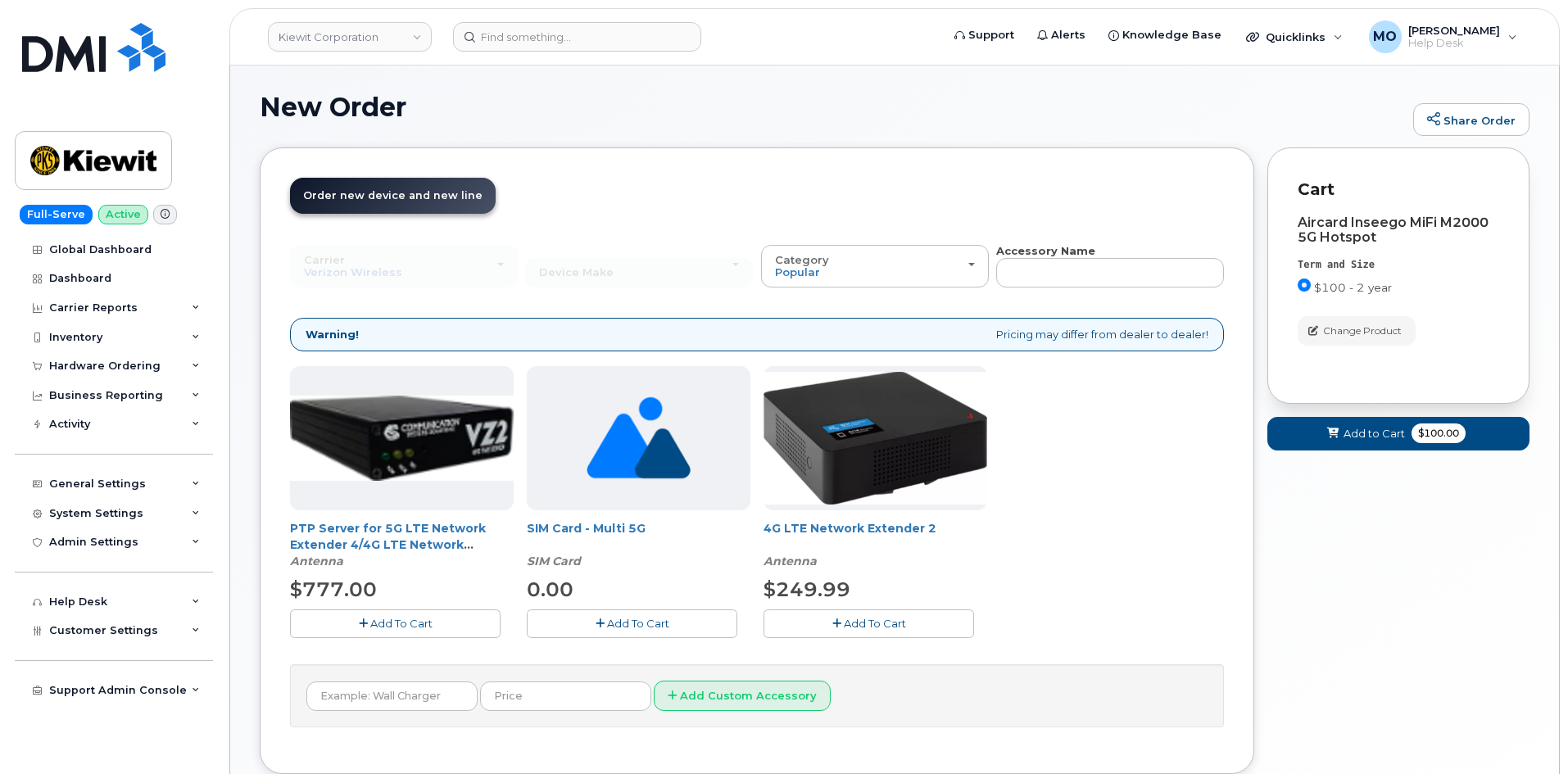
scroll to position [111, 0]
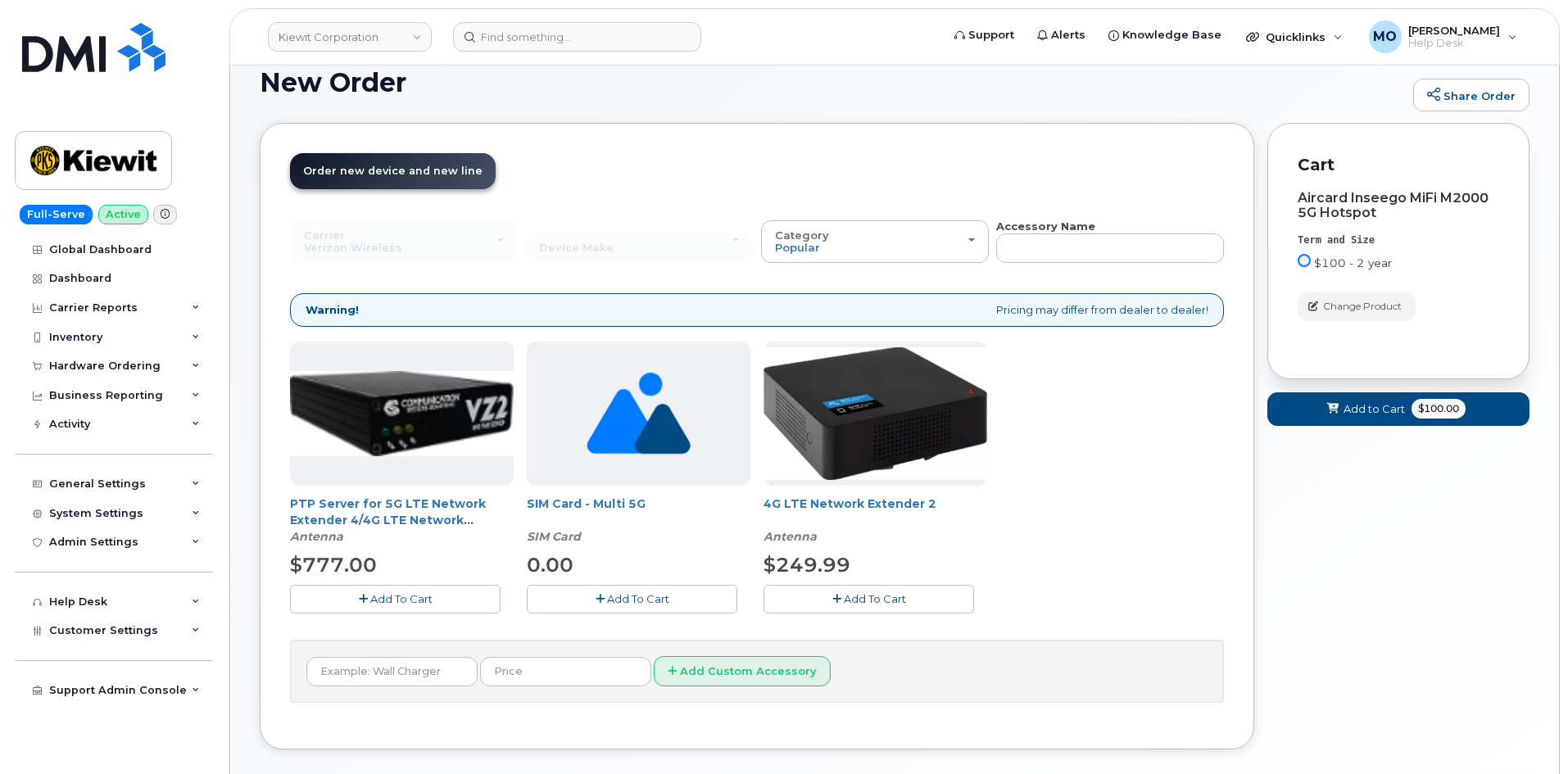
click at [1305, 260] on input "$100 - 2 year" at bounding box center [1305, 261] width 13 height 13
click at [1366, 220] on div "Aircard Inseego MiFi M2000 5G Hotspot Term and Size $100 - 2 year Color Change …" at bounding box center [1399, 255] width 202 height 130
click at [1351, 211] on div "Aircard Inseego MiFi M2000 5G Hotspot" at bounding box center [1399, 205] width 202 height 30
click at [1349, 211] on div "Aircard Inseego MiFi M2000 5G Hotspot" at bounding box center [1399, 205] width 202 height 30
click at [1346, 305] on span "Change Product" at bounding box center [1363, 306] width 79 height 14
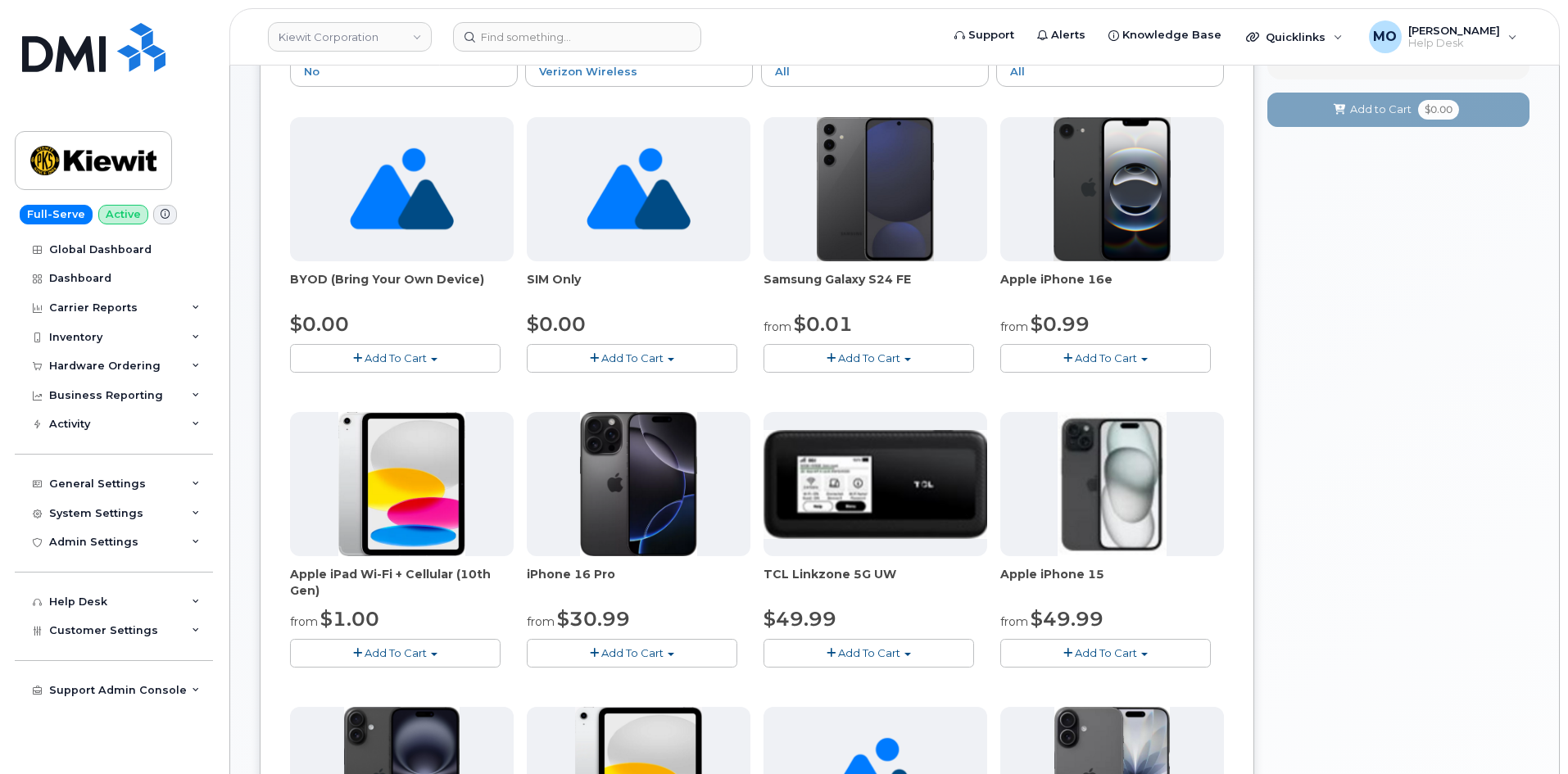
scroll to position [30, 0]
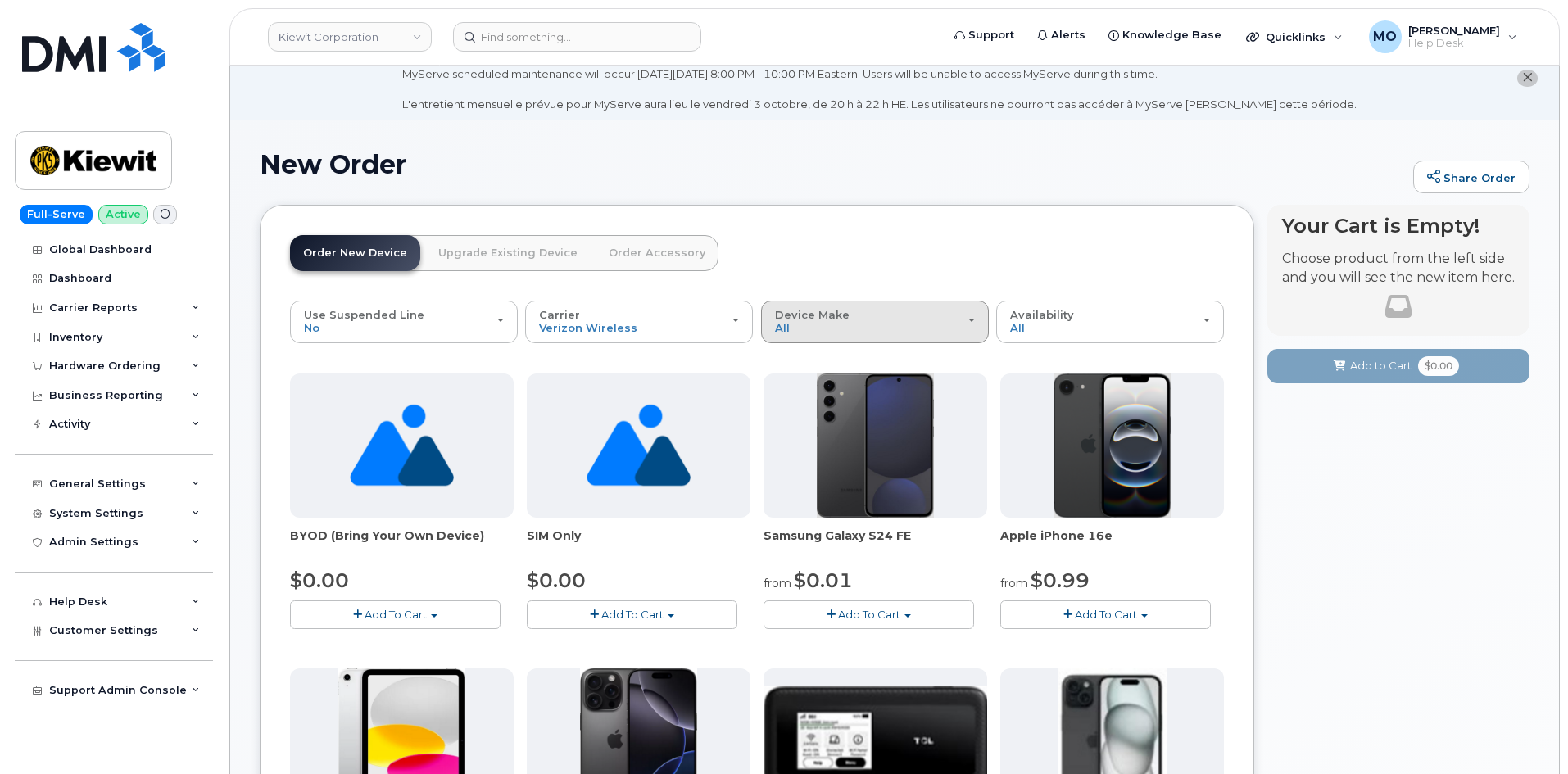
click at [883, 330] on div "Device Make All Android Cell Phone iPhone Modem Tablet" at bounding box center [874, 322] width 200 height 25
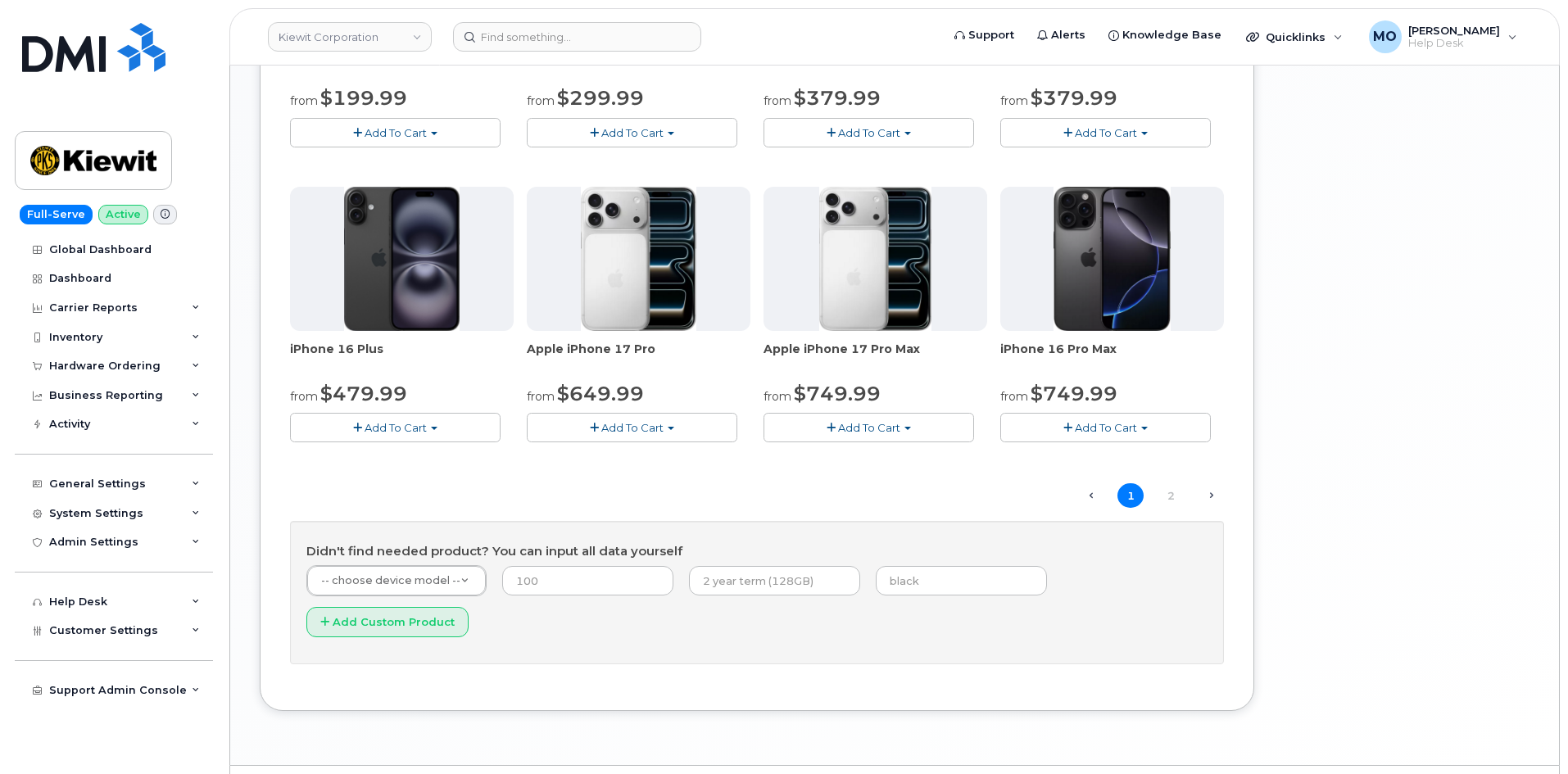
scroll to position [1105, 0]
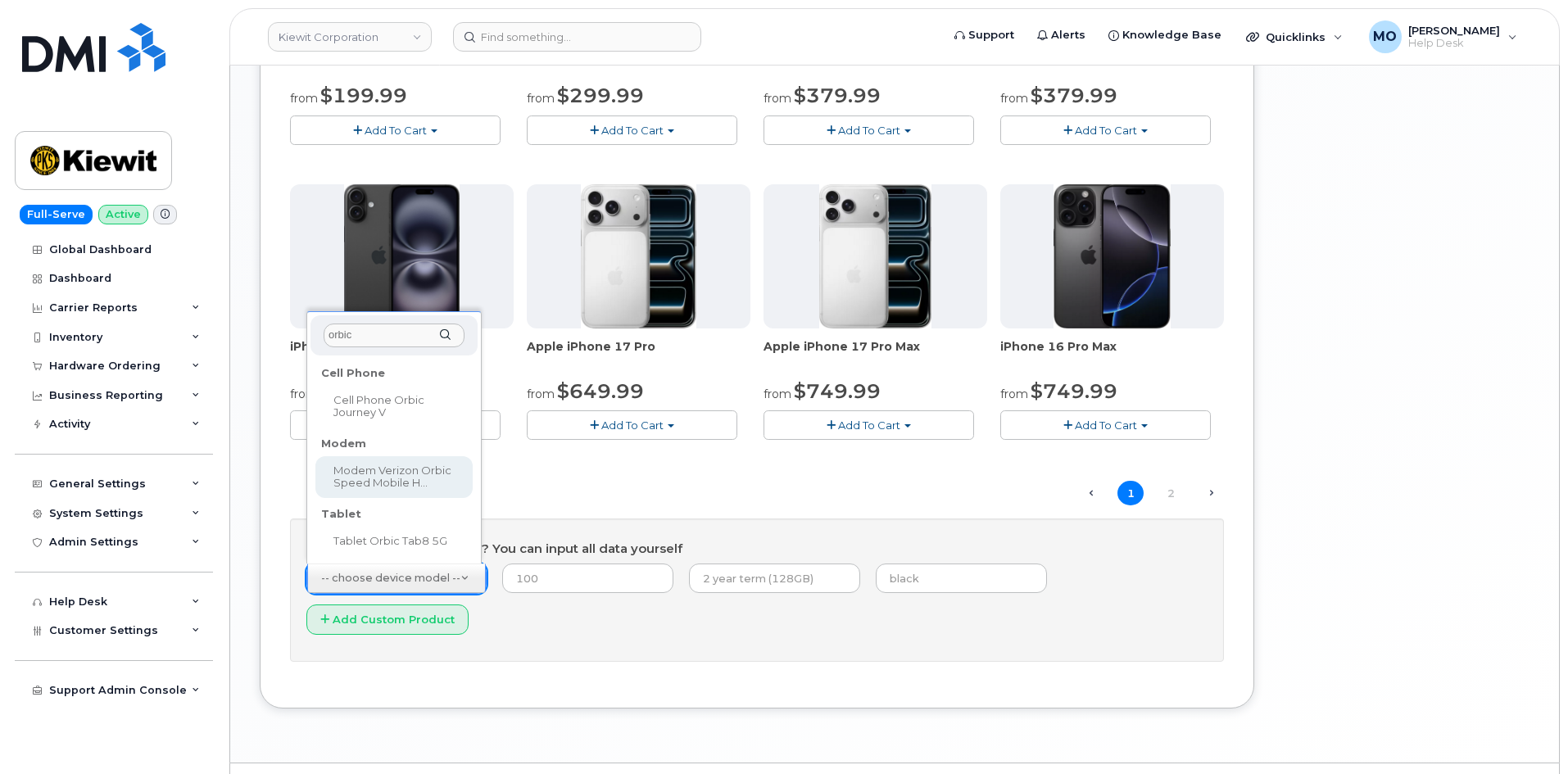
type input "orbic"
select select "2540"
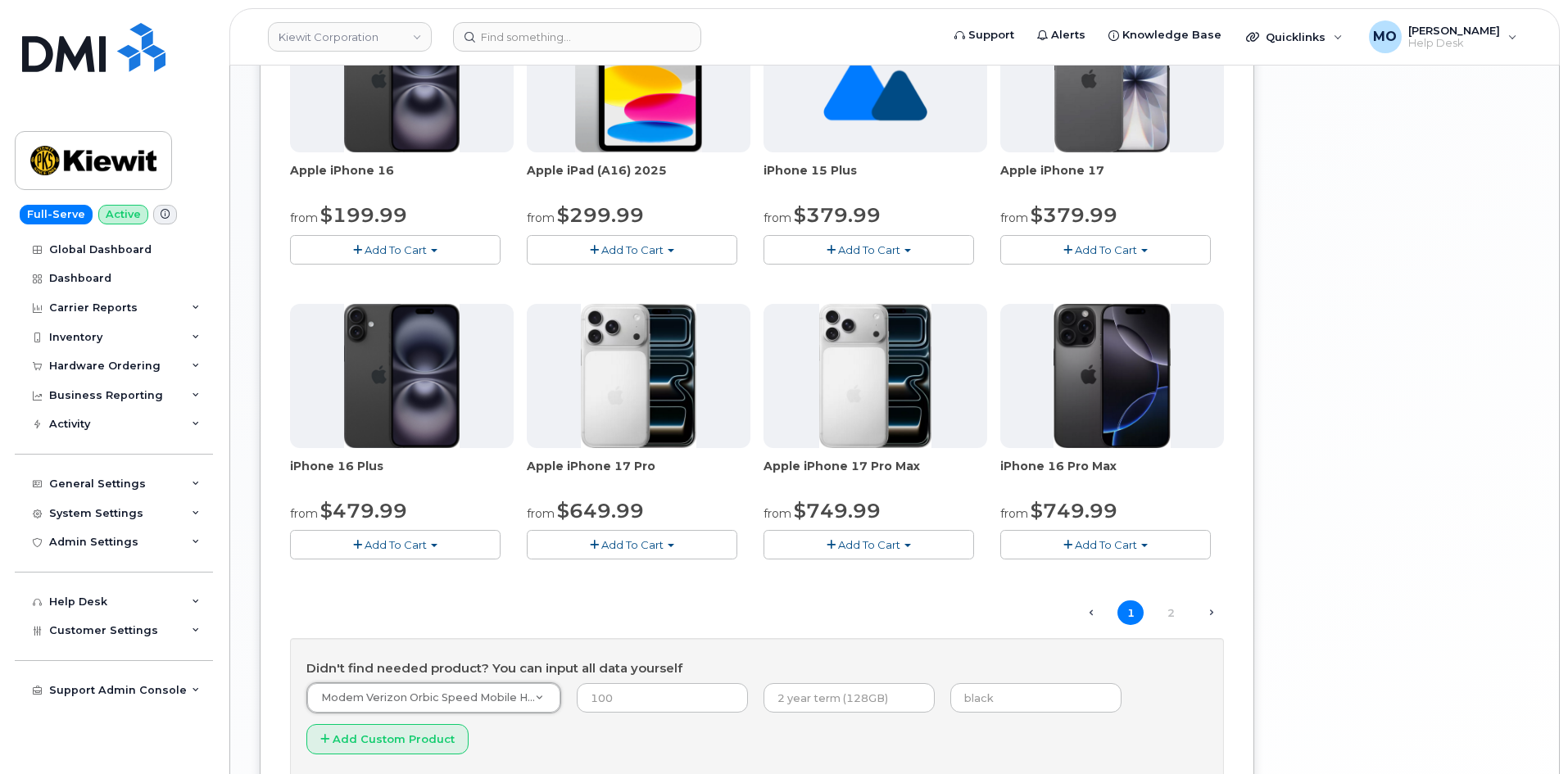
scroll to position [1146, 0]
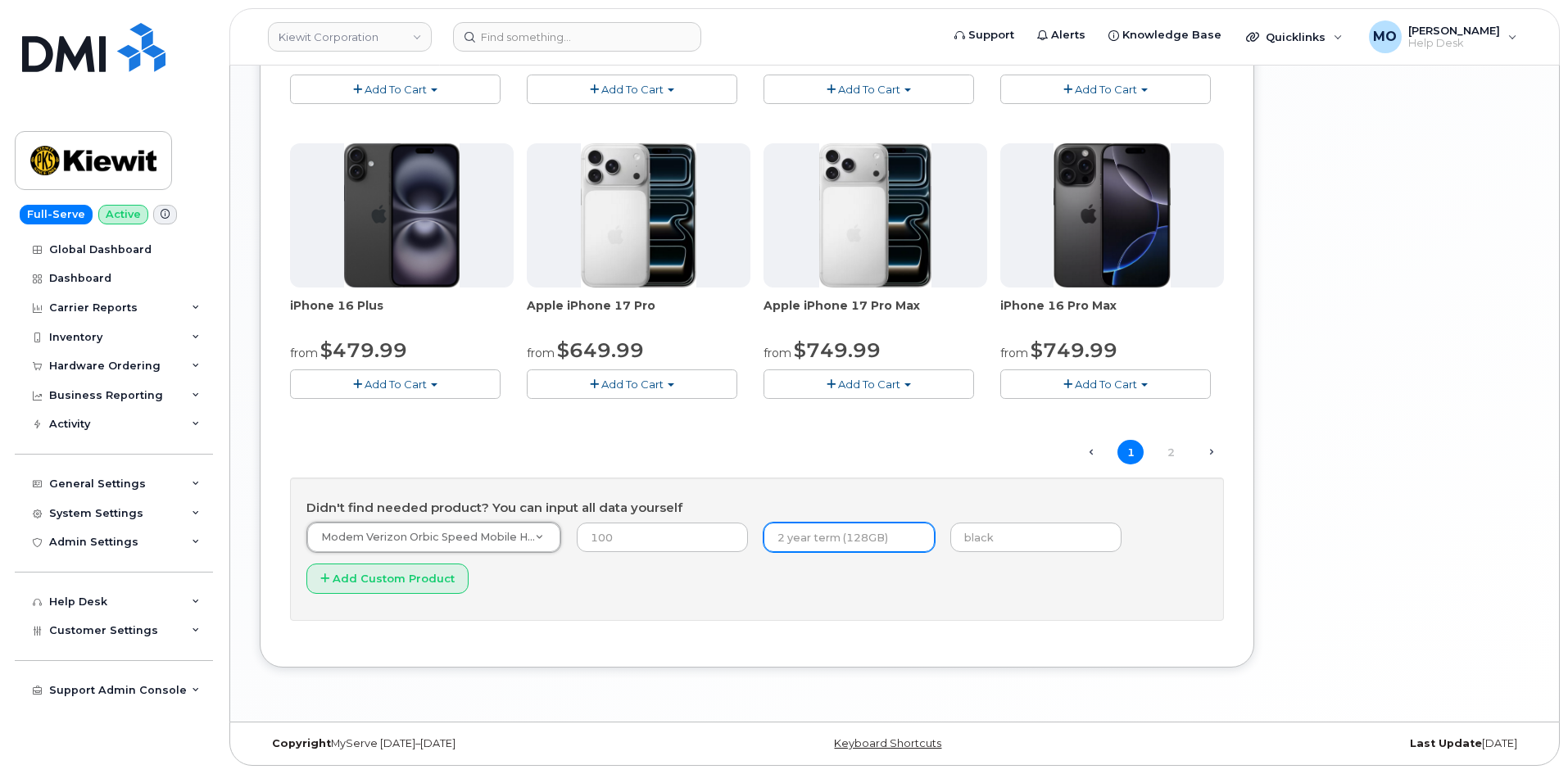
click at [837, 532] on input "text" at bounding box center [849, 537] width 171 height 30
click at [401, 574] on button "Add Custom Product" at bounding box center [387, 579] width 162 height 30
type input "100"
click at [771, 536] on input "text" at bounding box center [849, 537] width 171 height 30
type input "2 year"
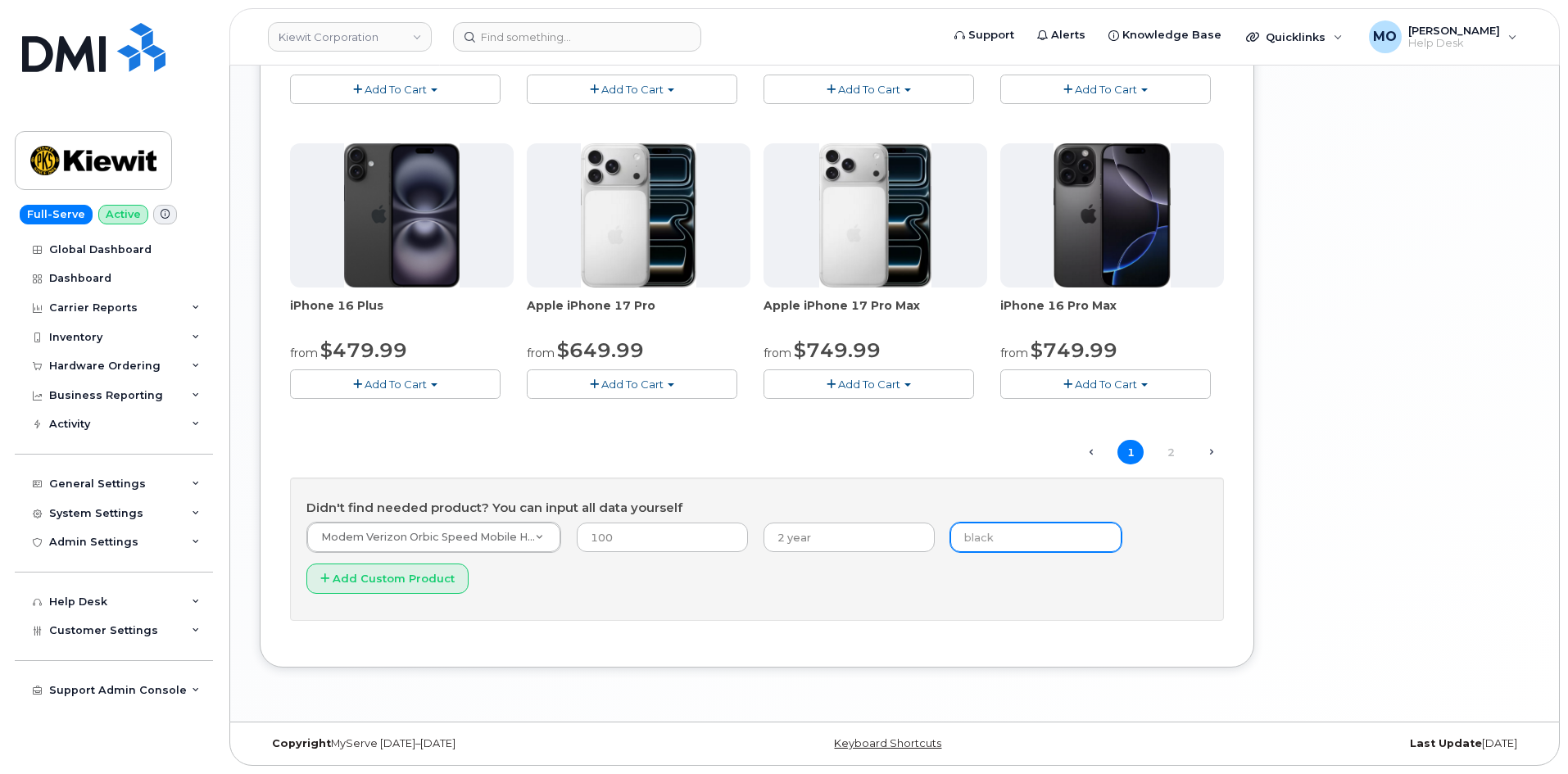
click at [970, 527] on input "text" at bounding box center [1036, 537] width 171 height 30
click at [969, 548] on input "text" at bounding box center [1036, 537] width 171 height 30
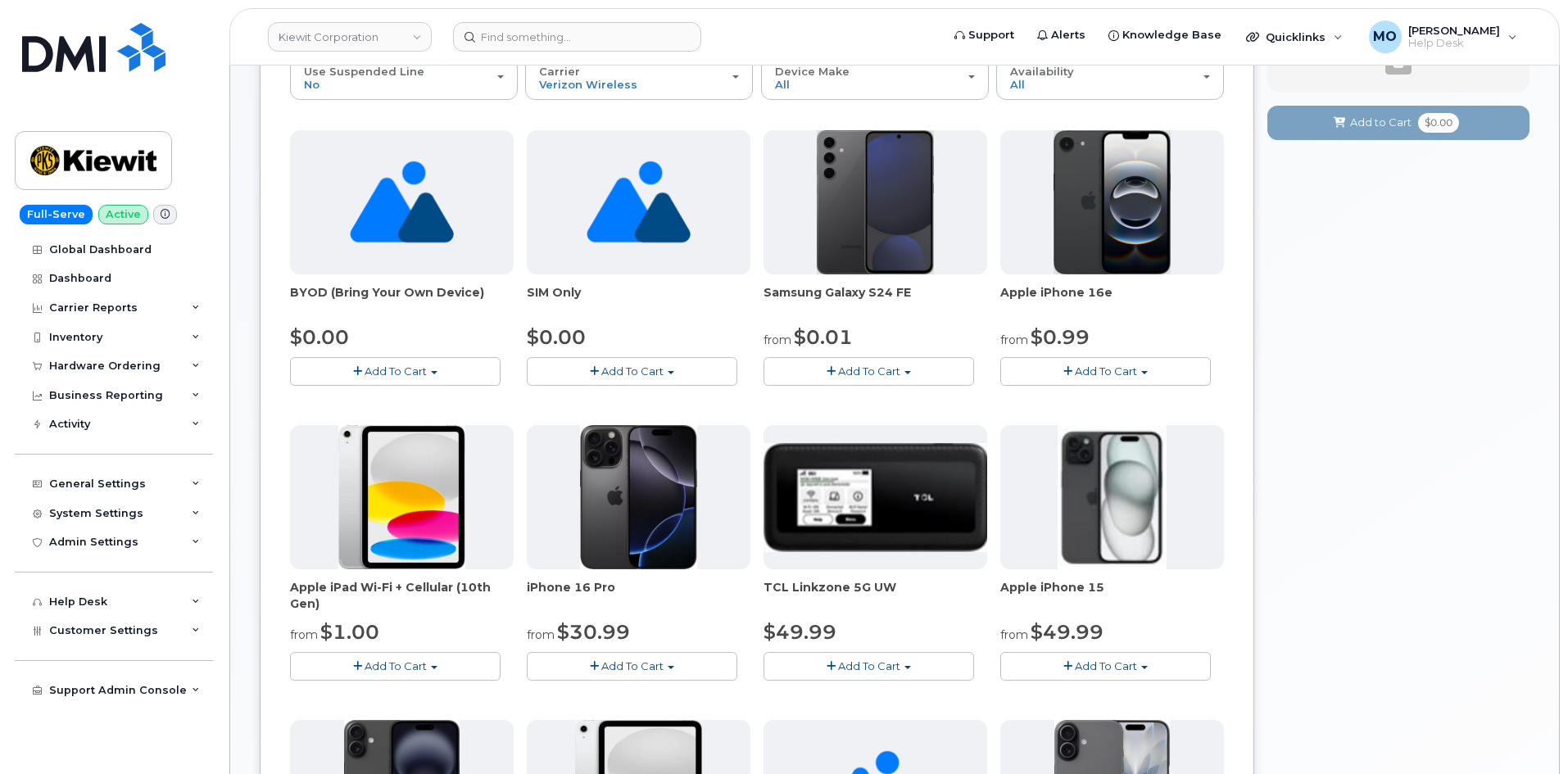
scroll to position [0, 0]
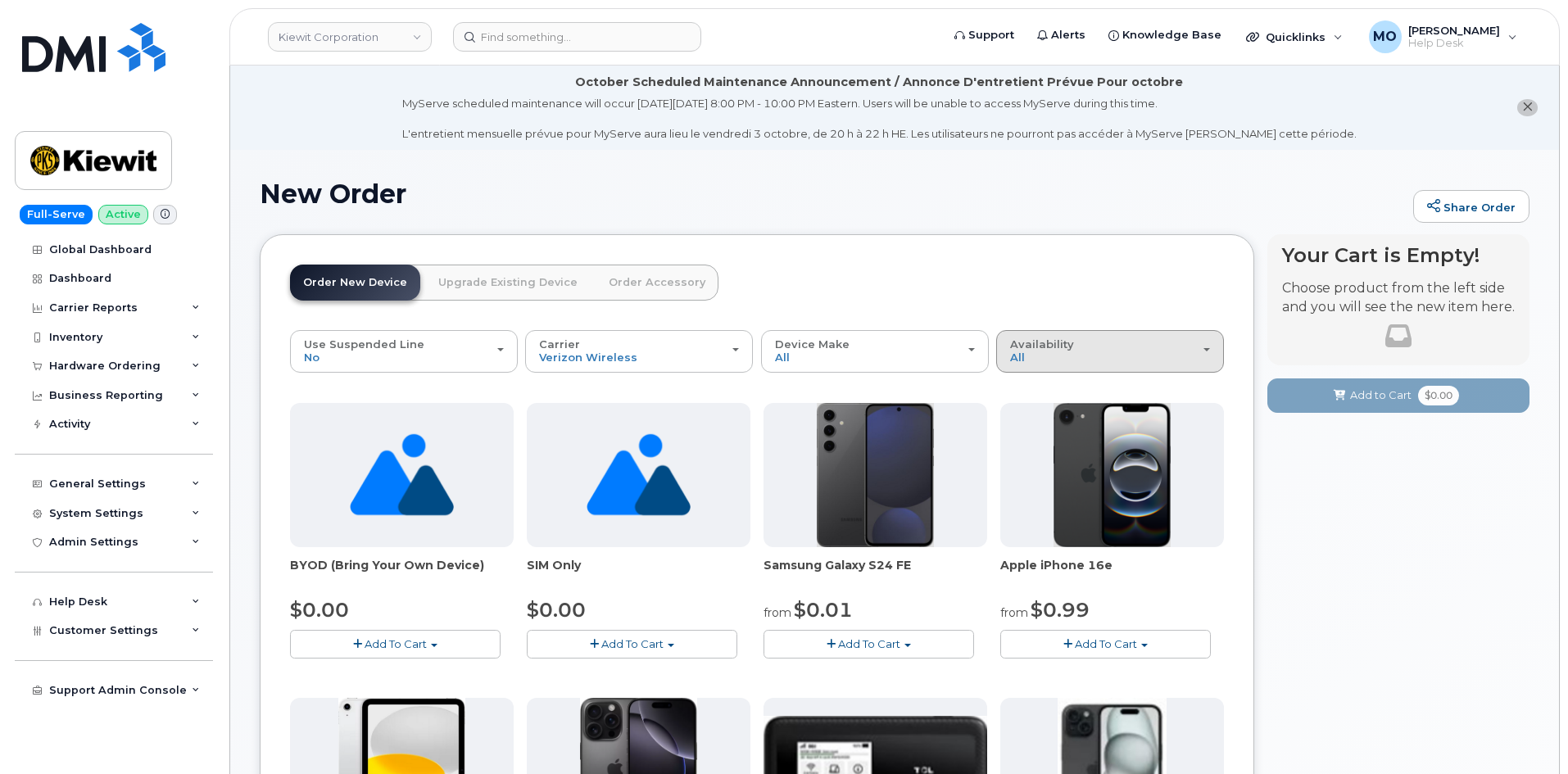
click at [1092, 350] on div "Availability Permitted All" at bounding box center [1110, 351] width 200 height 25
click at [915, 288] on header "Order New Device Upgrade Existing Device Order Accessory Order new device and n…" at bounding box center [757, 297] width 935 height 65
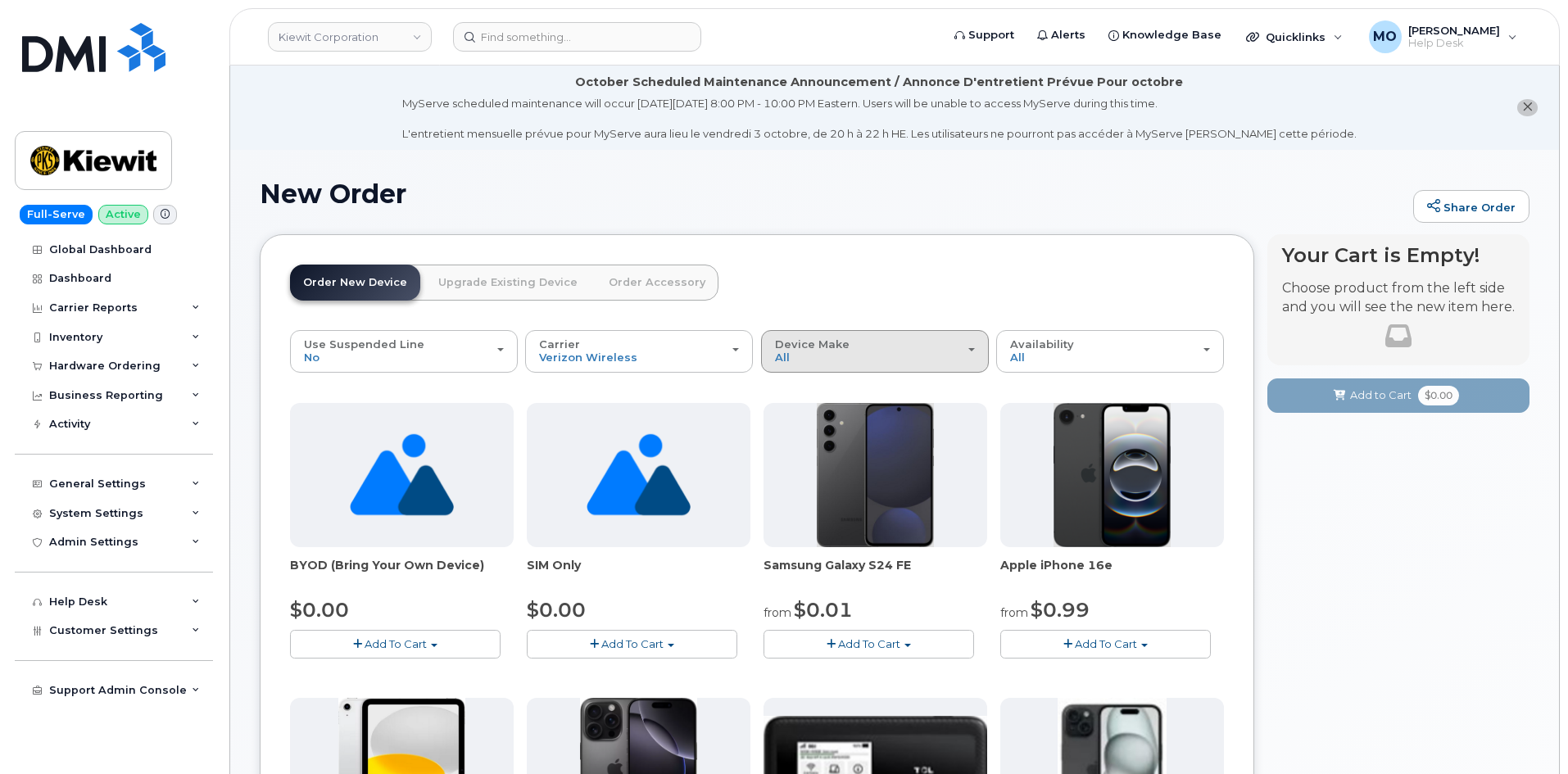
click at [814, 362] on div "Device Make All Android Cell Phone iPhone Modem Tablet" at bounding box center [874, 351] width 200 height 25
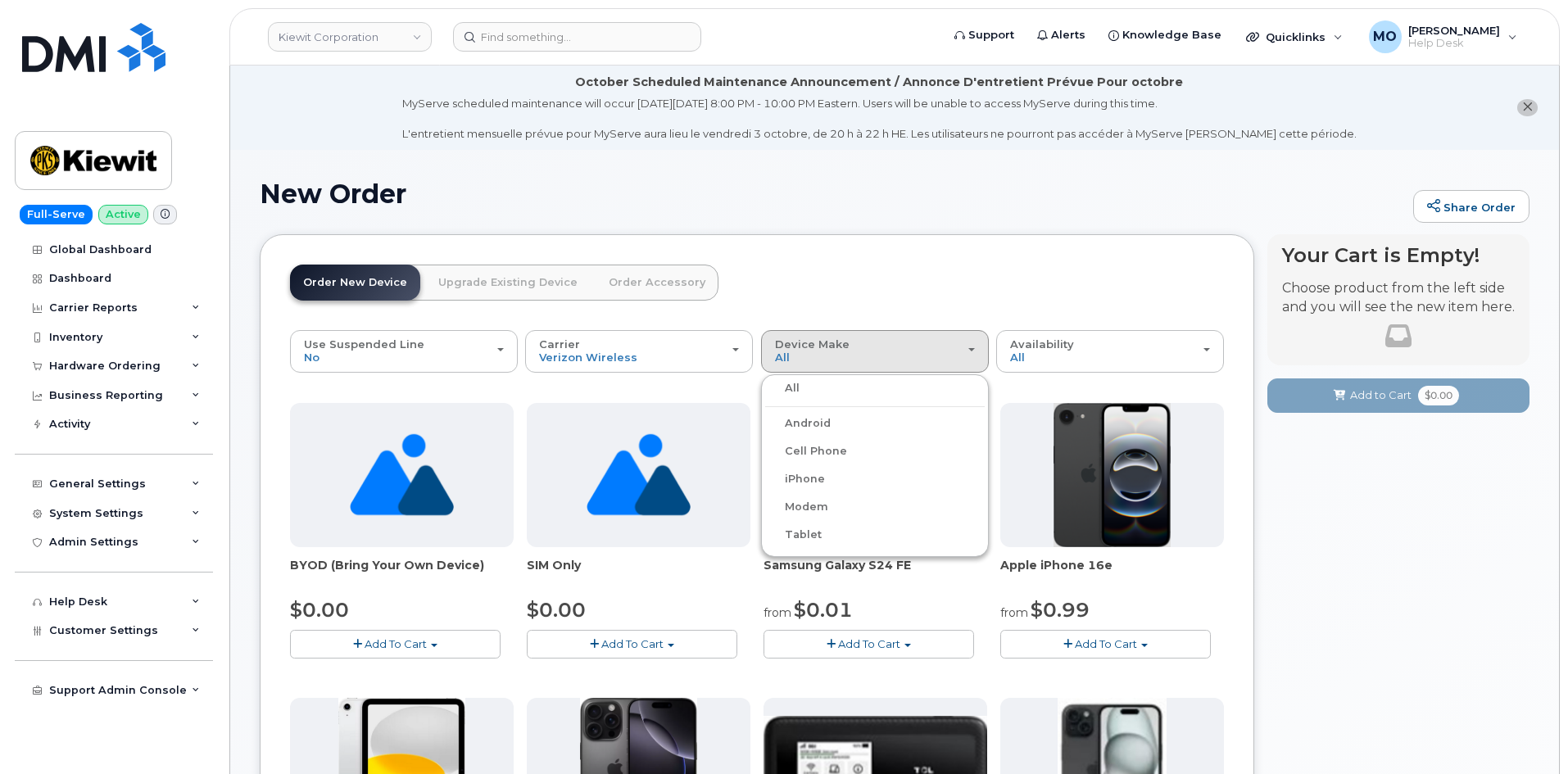
click at [803, 512] on label "Modem" at bounding box center [797, 507] width 63 height 20
click at [0, 0] on input "Modem" at bounding box center [0, 0] width 0 height 0
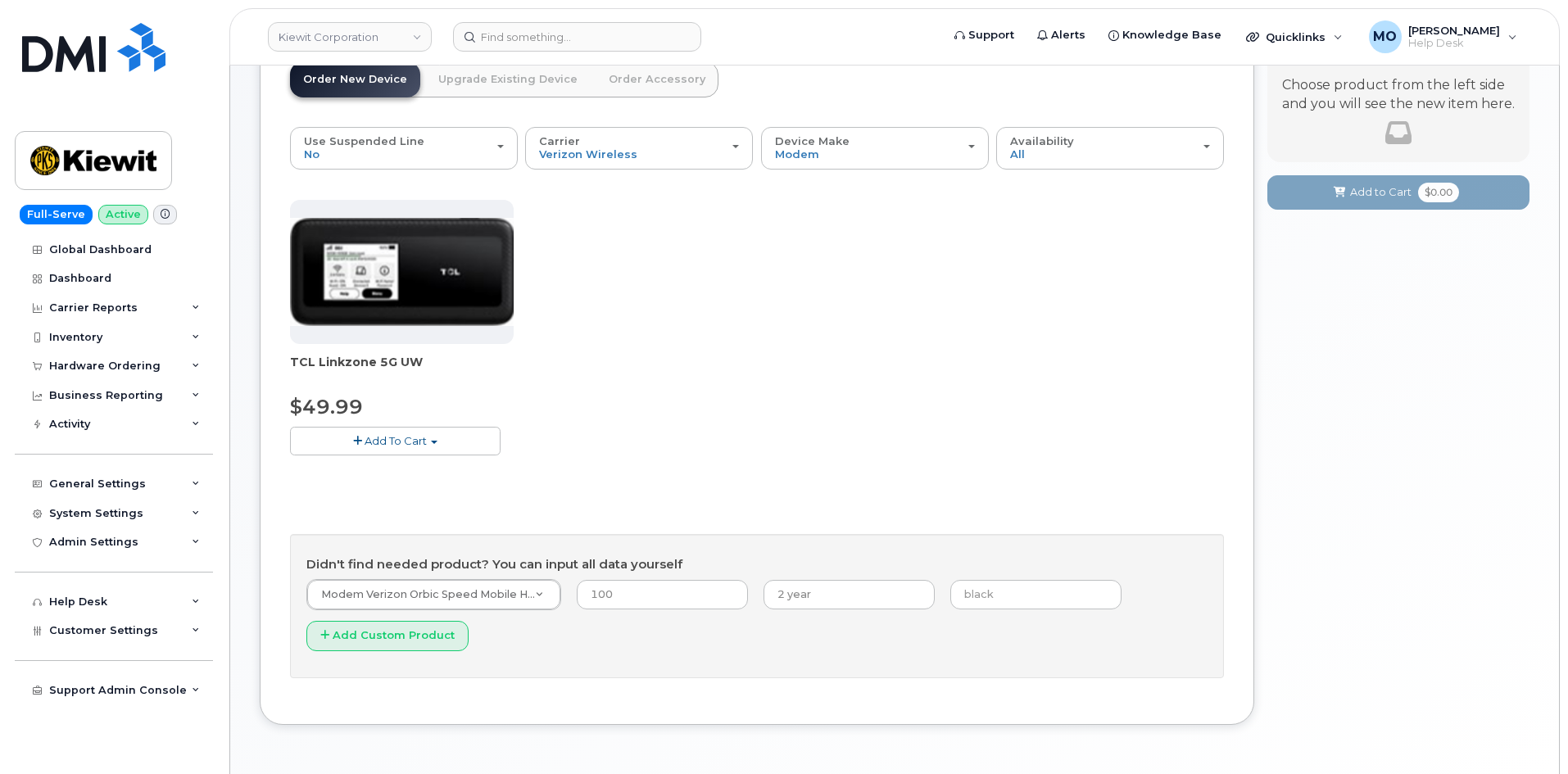
scroll to position [178, 0]
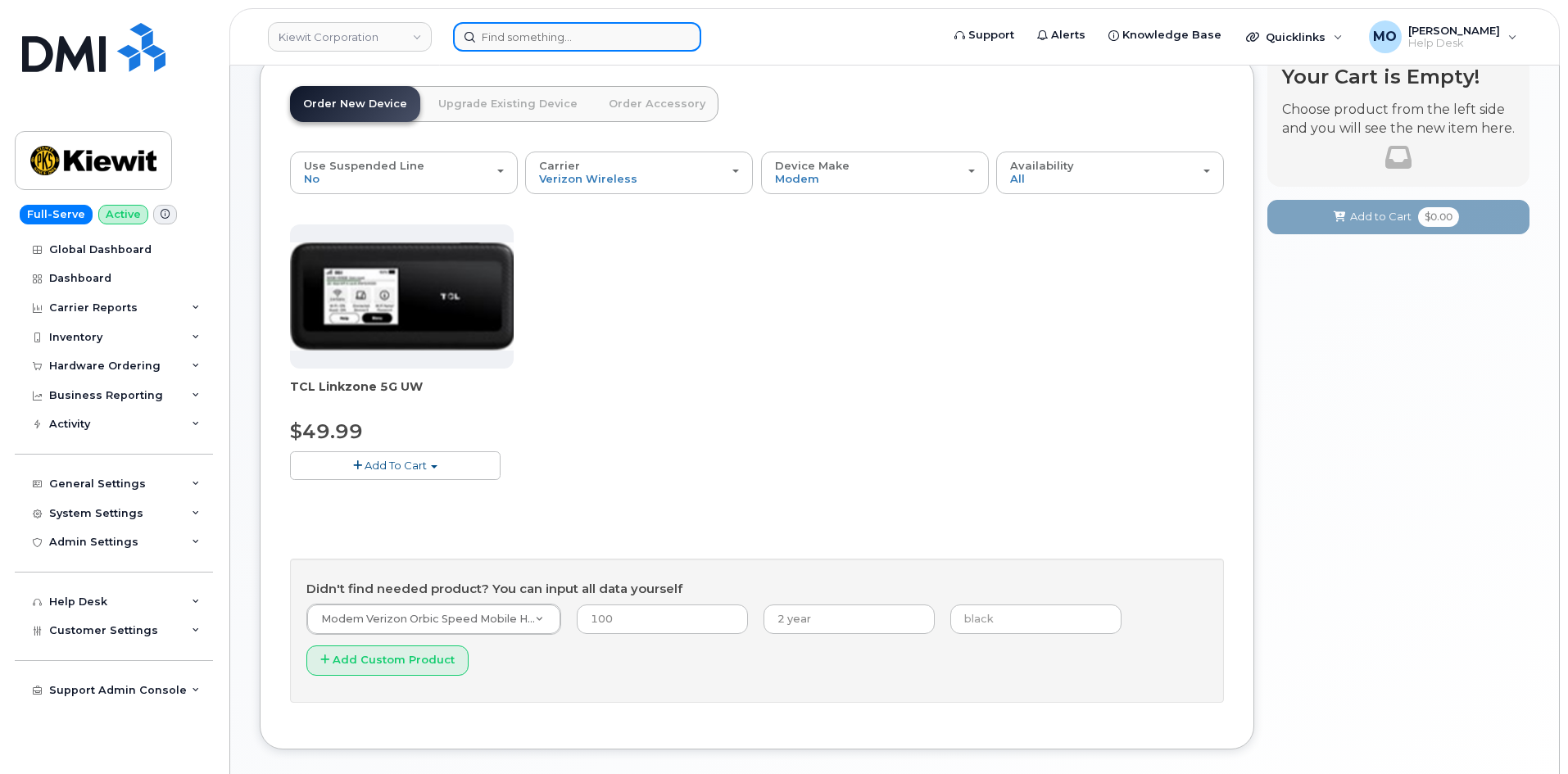
click at [594, 32] on input at bounding box center [577, 37] width 248 height 30
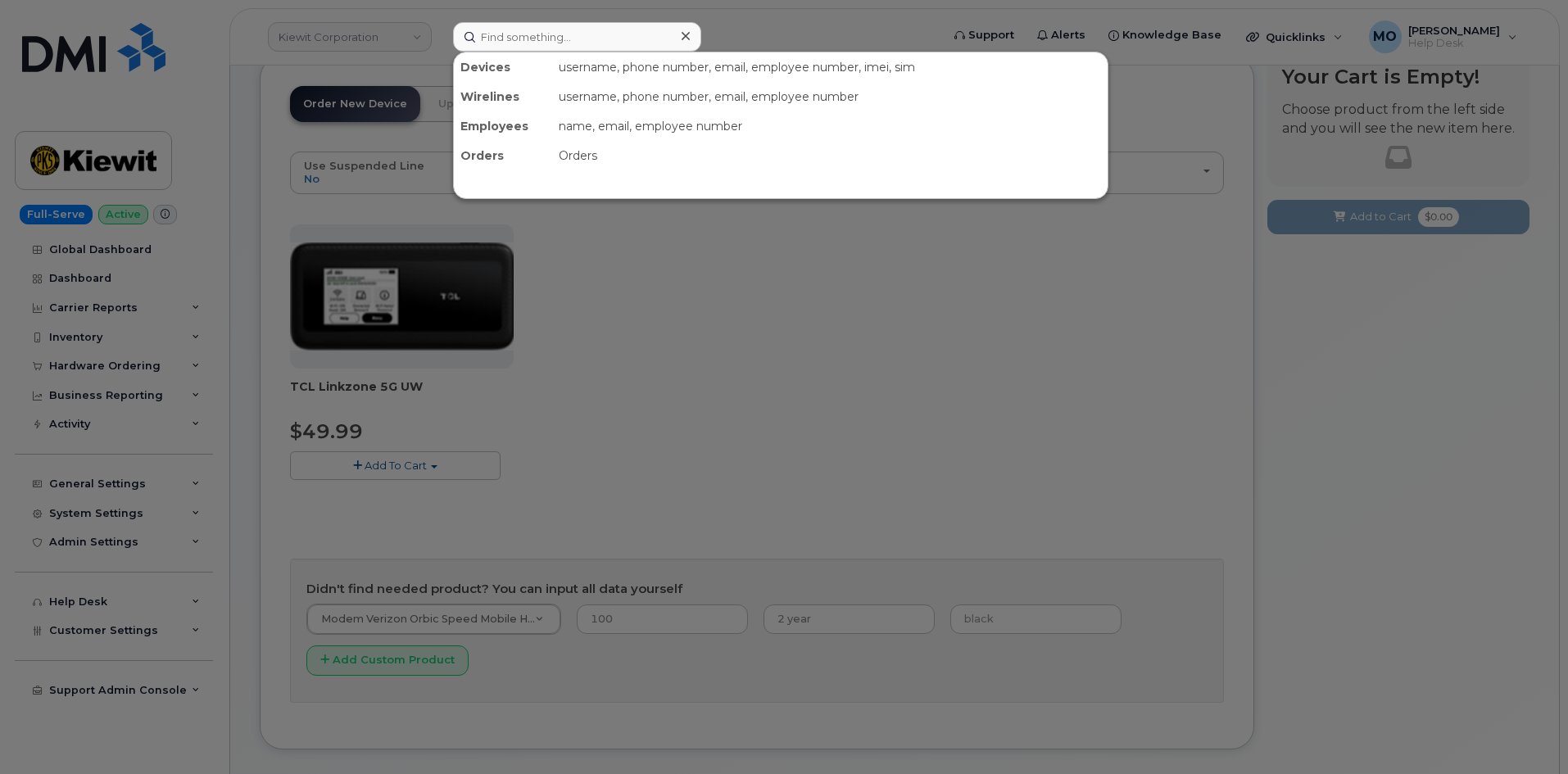
click at [660, 434] on div at bounding box center [784, 387] width 1568 height 774
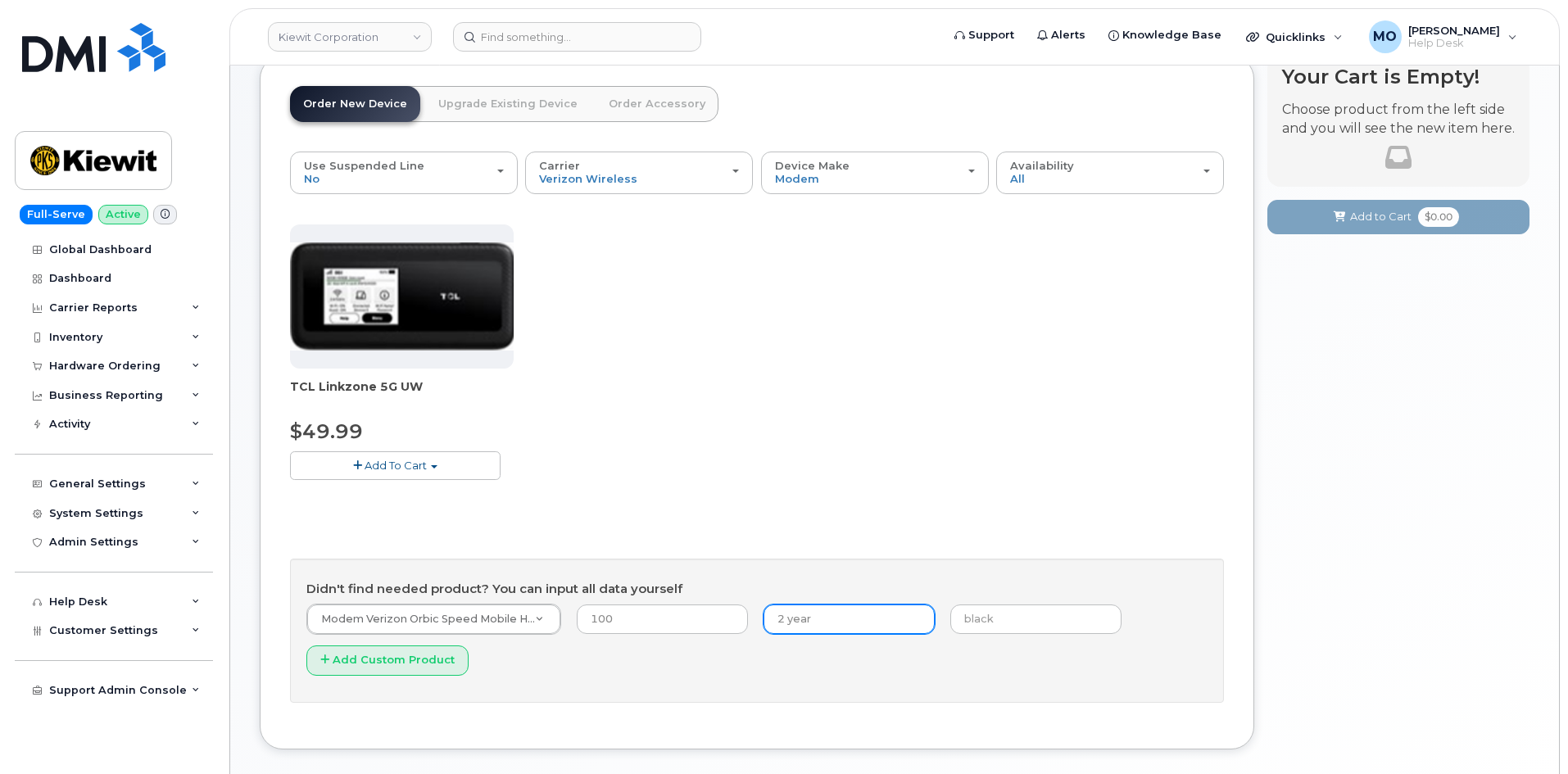
click at [796, 623] on input "2 year" at bounding box center [849, 619] width 171 height 30
click at [968, 611] on input "text" at bounding box center [1036, 619] width 171 height 30
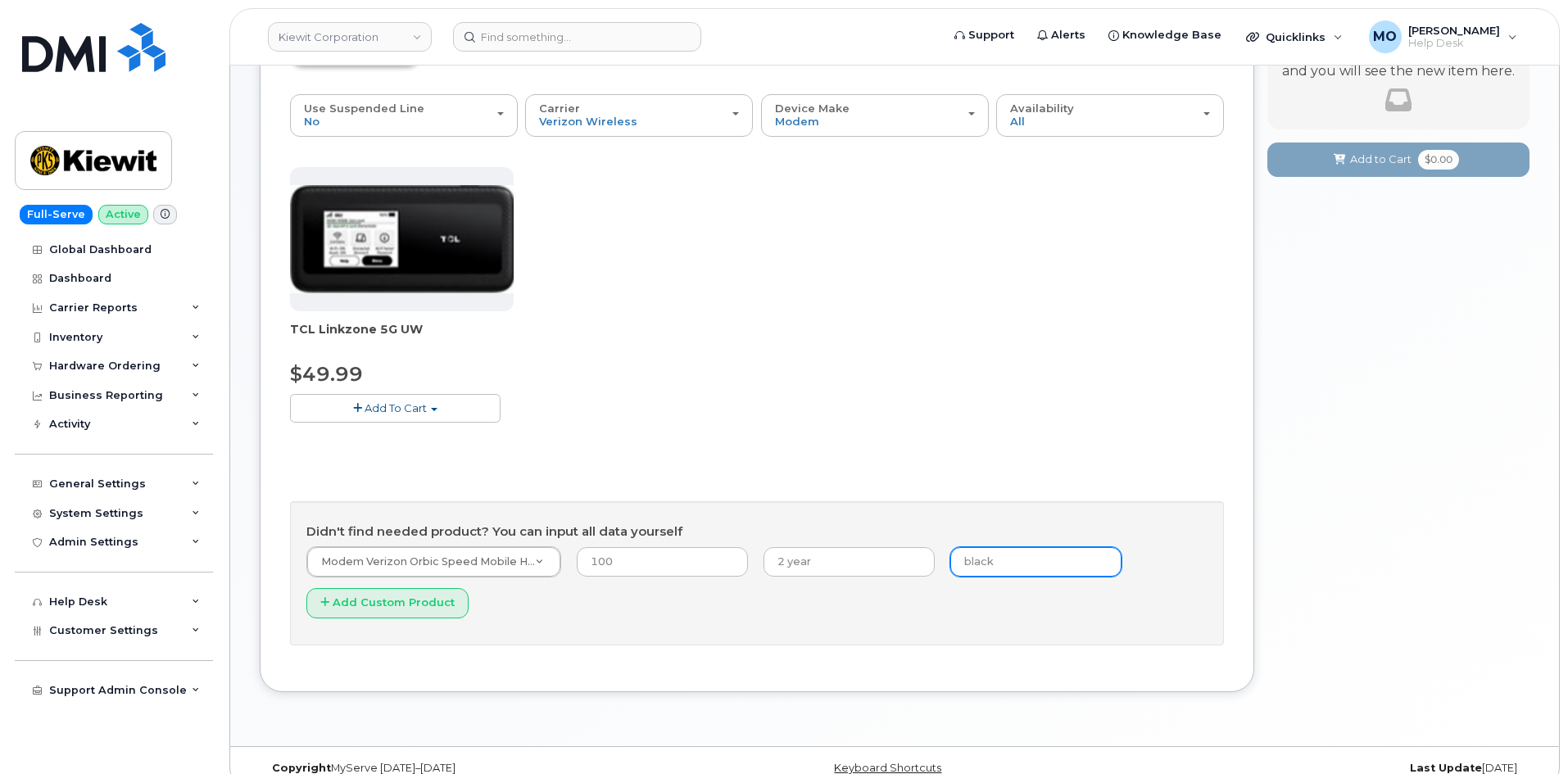
scroll to position [261, 0]
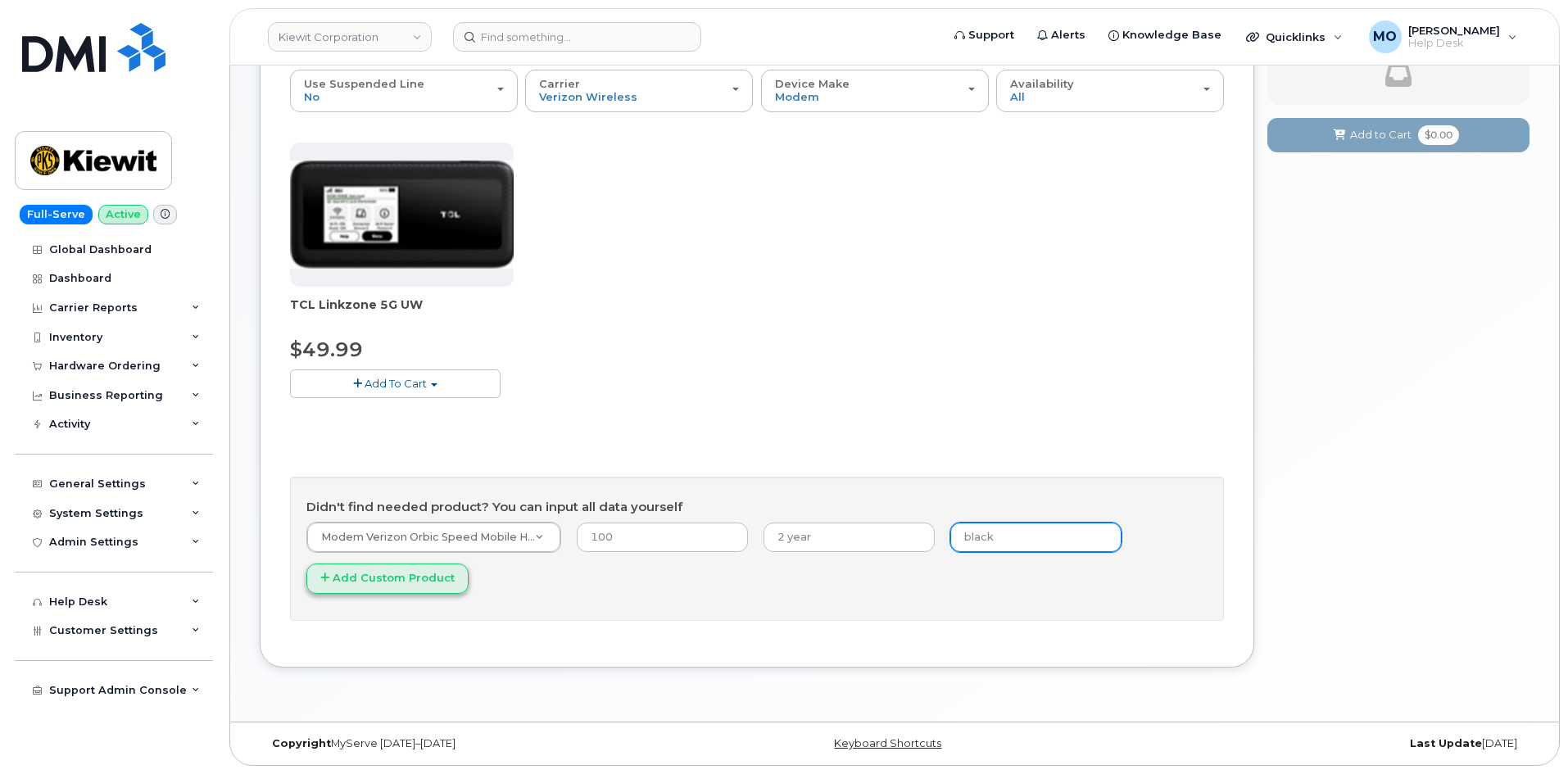
type input "black"
click at [427, 588] on button "Add Custom Product" at bounding box center [387, 579] width 162 height 30
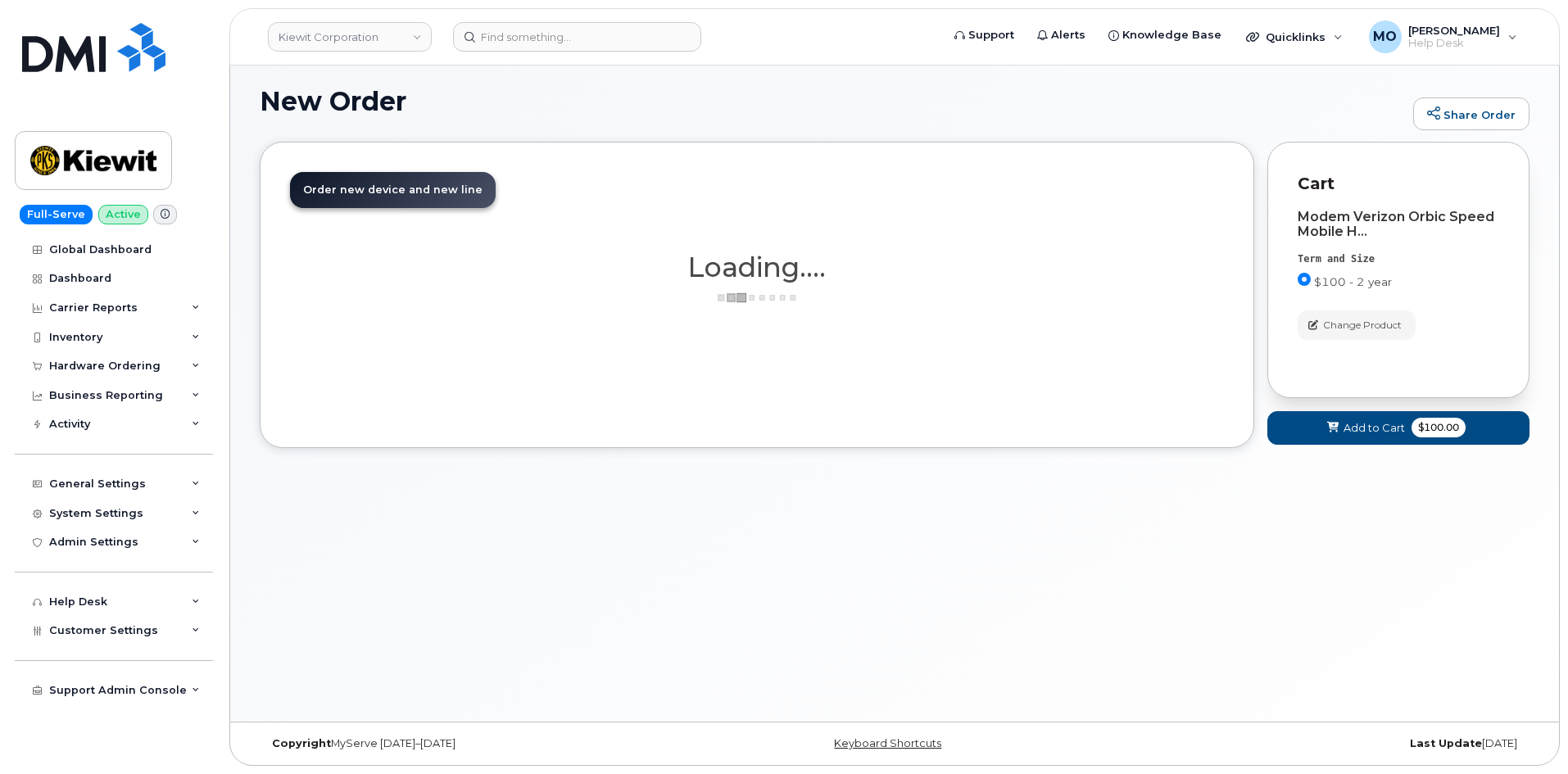
scroll to position [92, 0]
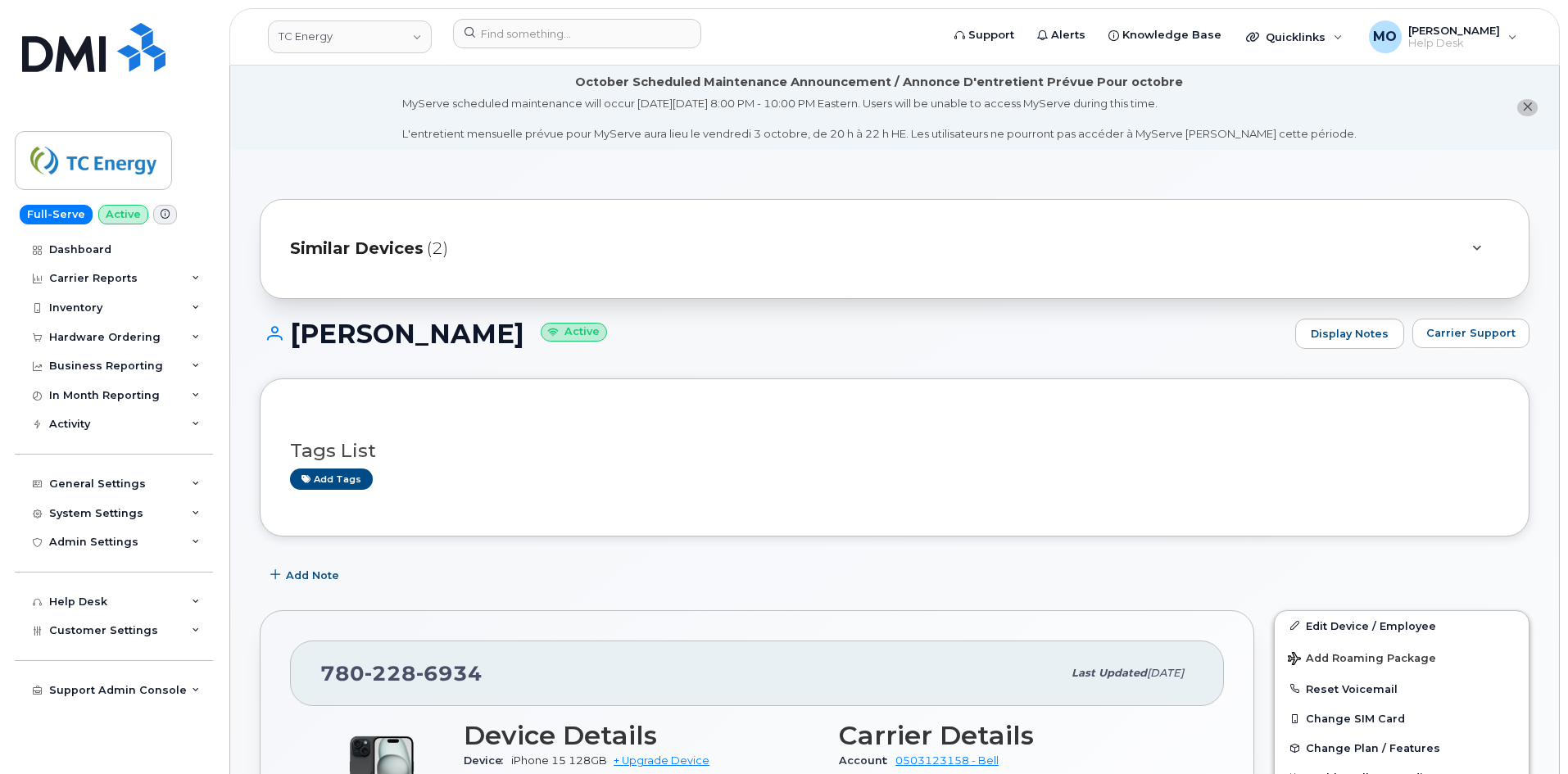
scroll to position [409, 0]
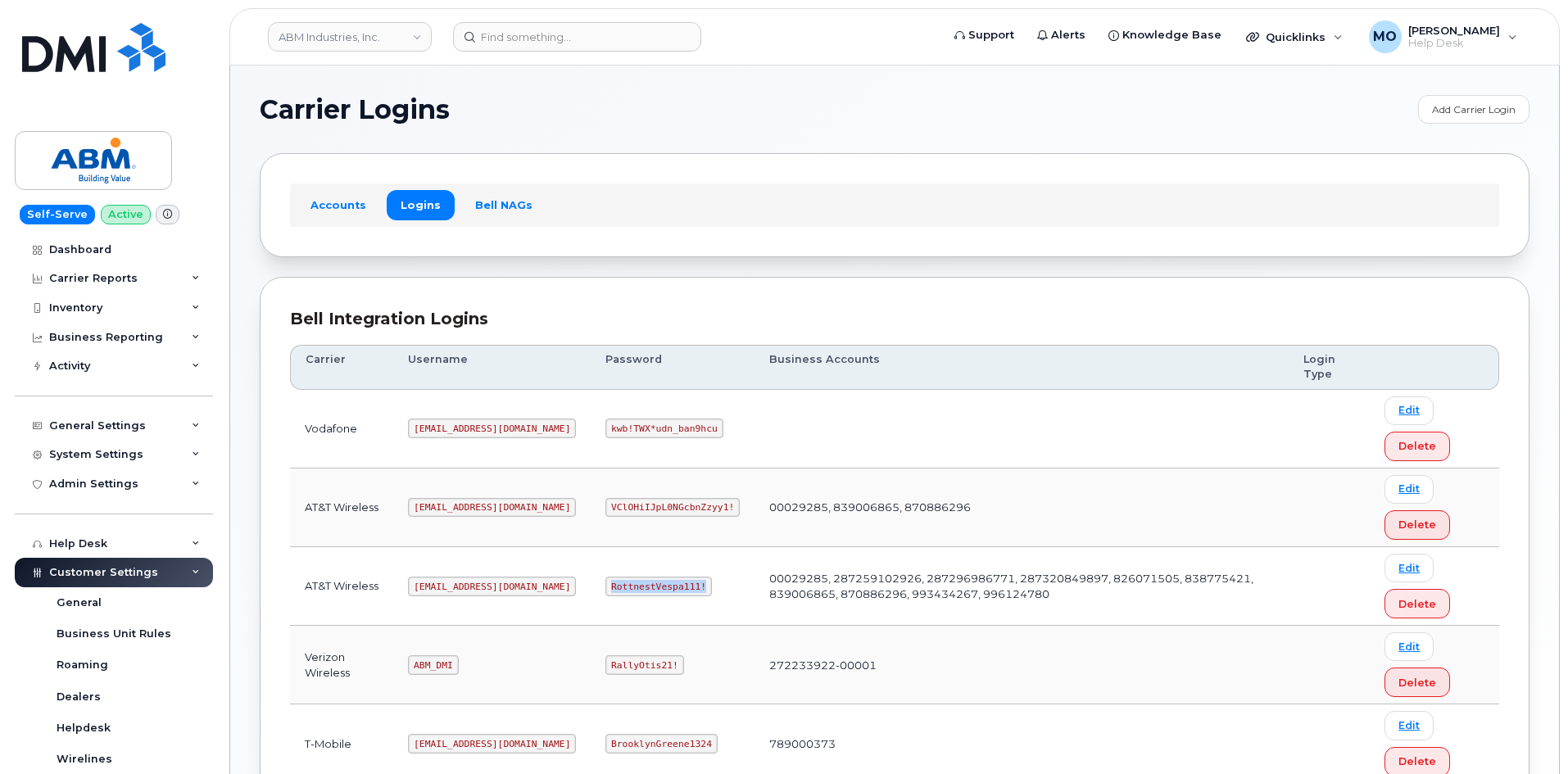
drag, startPoint x: 548, startPoint y: 577, endPoint x: 681, endPoint y: 582, distance: 133.1
click at [681, 582] on td "RottnestVespa111!" at bounding box center [672, 587] width 164 height 79
copy code "RottnestVespa111!"
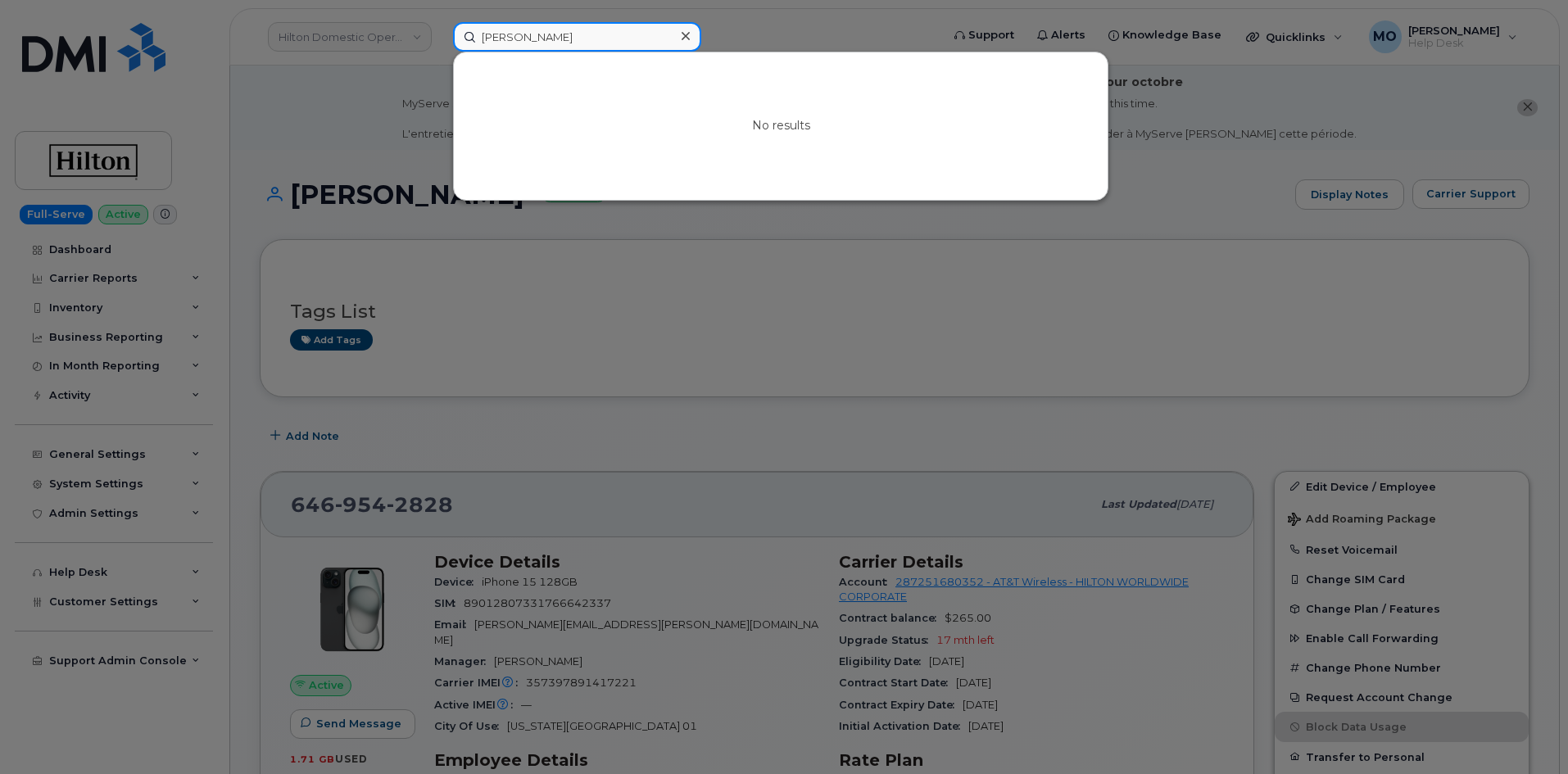
scroll to position [245, 0]
